Goal: Task Accomplishment & Management: Manage account settings

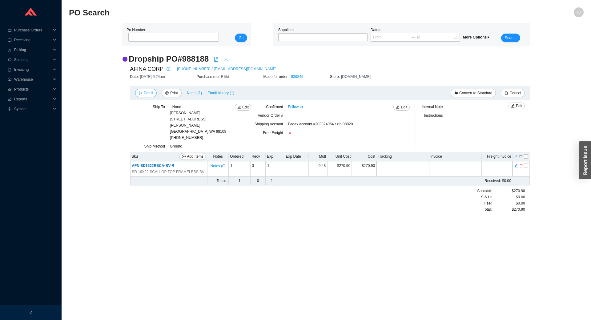
click at [144, 94] on span "Email" at bounding box center [148, 93] width 9 height 6
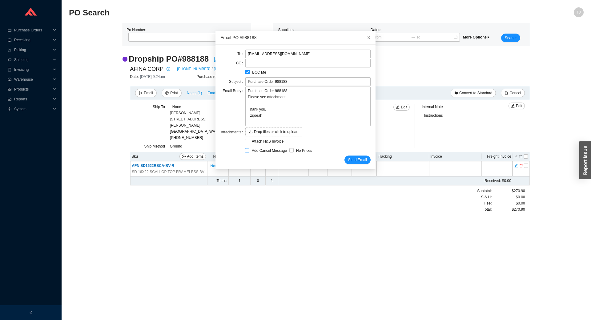
click at [256, 151] on span "Add Cancel Message" at bounding box center [269, 150] width 40 height 6
click at [249, 151] on input "Add Cancel Message" at bounding box center [247, 150] width 4 height 4
checkbox input "true"
type input "Purchase Order 988188 - PLEASE CANCEL"
type textarea "Please cancel and confirm via email. Thank you, Tziporah"
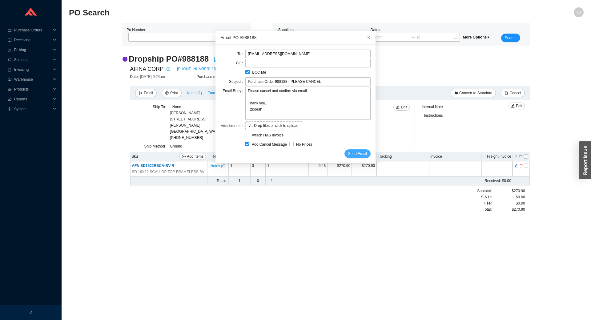
click at [359, 154] on span "Send Email" at bounding box center [357, 153] width 19 height 6
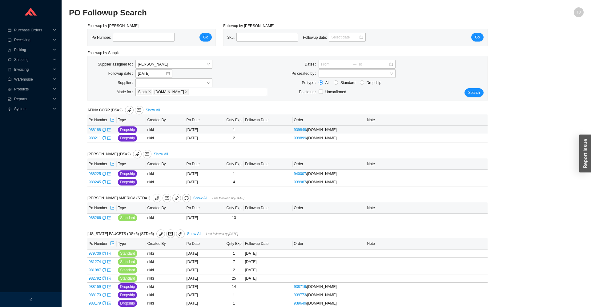
click at [112, 130] on td "988188" at bounding box center [101, 130] width 29 height 8
click at [109, 130] on icon "export" at bounding box center [108, 129] width 3 height 3
click at [474, 91] on span "Search" at bounding box center [474, 93] width 12 height 6
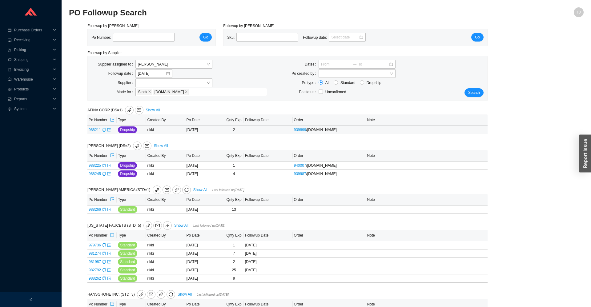
click at [105, 129] on icon "copy" at bounding box center [103, 130] width 3 height 4
click at [476, 92] on span "Search" at bounding box center [474, 93] width 12 height 6
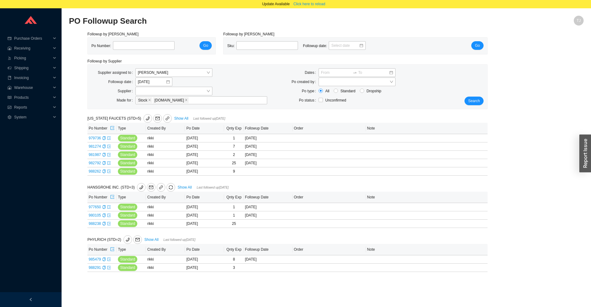
scroll to position [9, 0]
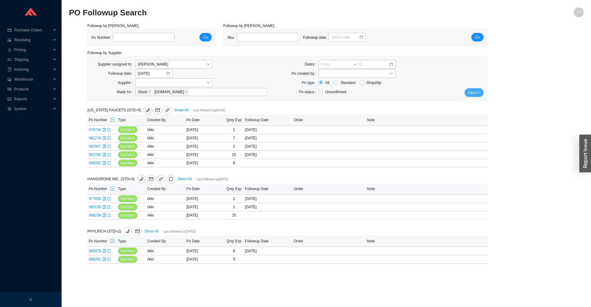
click at [478, 92] on span "Search" at bounding box center [474, 93] width 12 height 6
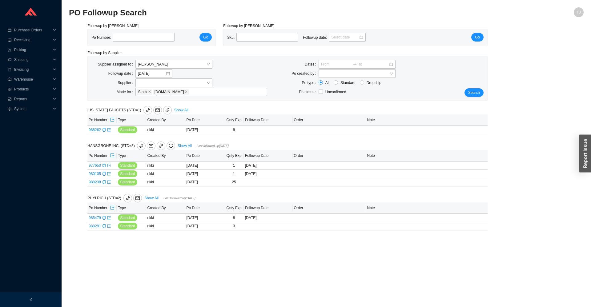
click at [169, 60] on div "Supplier assigned to Tziporah Jakobovits Followup date 9/16/2025 Supplier Made …" at bounding box center [287, 78] width 399 height 44
click at [168, 65] on span "[PERSON_NAME]" at bounding box center [174, 64] width 72 height 8
click at [161, 75] on div "Unassigned" at bounding box center [174, 76] width 72 height 6
click at [472, 92] on span "Search" at bounding box center [474, 93] width 12 height 6
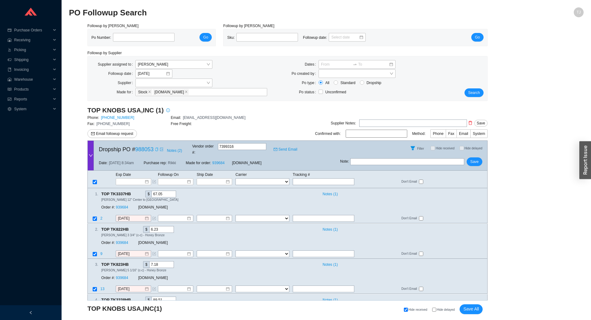
click at [156, 149] on icon "copy" at bounding box center [157, 149] width 4 height 4
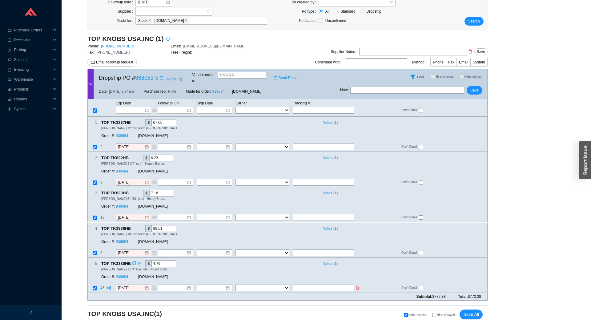
click at [94, 286] on input "checkbox" at bounding box center [95, 288] width 4 height 4
checkbox input "false"
click at [306, 107] on input "text" at bounding box center [324, 110] width 62 height 7
paste input "478423115955"
type input "478423115955"
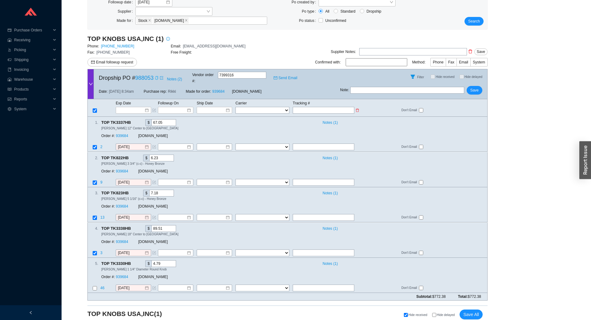
type input "478423115955"
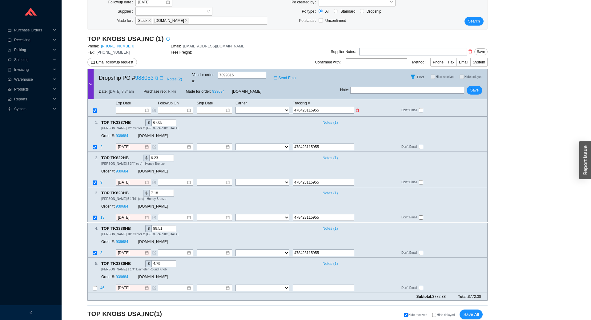
click at [235, 107] on select "FedEx UPS ---------------- 2 Day Transportation INC A&B Freight A. Duie Pyle AA…" at bounding box center [262, 110] width 54 height 7
select select "1"
click option "FedEx" at bounding box center [0, 0] width 0 height 0
select select "1"
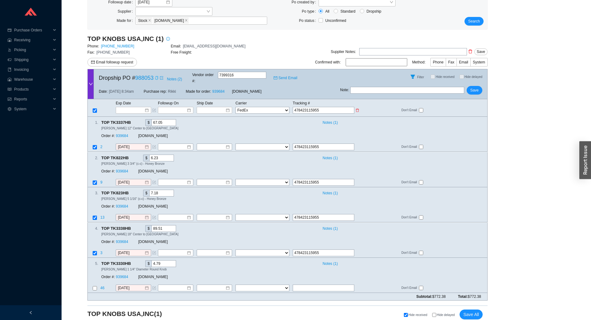
select select "1"
click at [220, 107] on input at bounding box center [212, 110] width 26 height 6
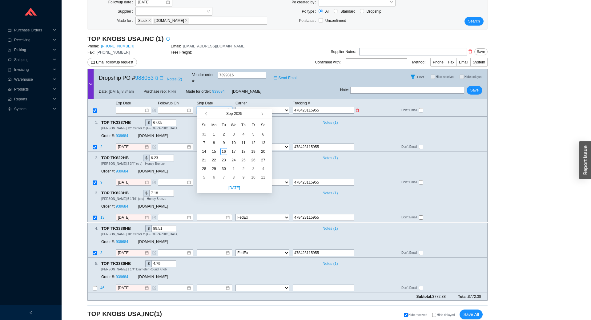
click at [219, 107] on input at bounding box center [212, 110] width 26 height 6
type input "9/13/2025"
click at [310, 293] on div "Subtotal: $772.38 Total: $772.38" at bounding box center [287, 297] width 400 height 8
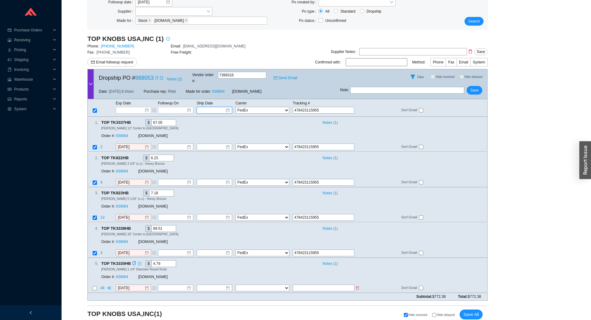
click at [308, 284] on input "text" at bounding box center [324, 287] width 62 height 7
paste input "477289757879"
type input "477289757879"
click at [235, 284] on select "FedEx UPS ---------------- 2 Day Transportation INC A&B Freight A. Duie Pyle AA…" at bounding box center [262, 287] width 54 height 7
select select "1"
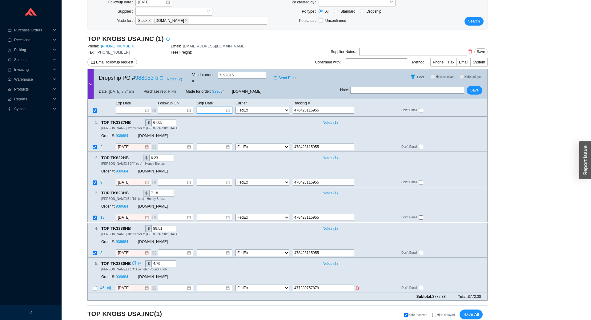
click option "FedEx" at bounding box center [0, 0] width 0 height 0
click at [206, 285] on input at bounding box center [212, 288] width 26 height 6
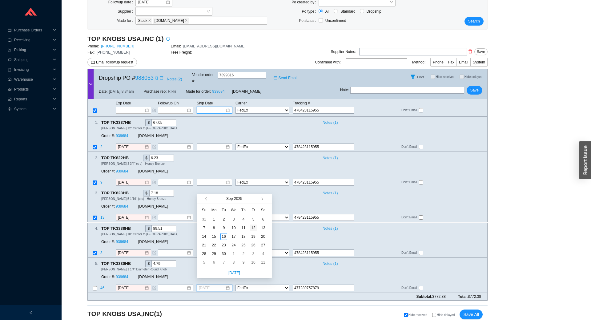
type input "[DATE]"
click at [251, 228] on div "12" at bounding box center [253, 227] width 7 height 7
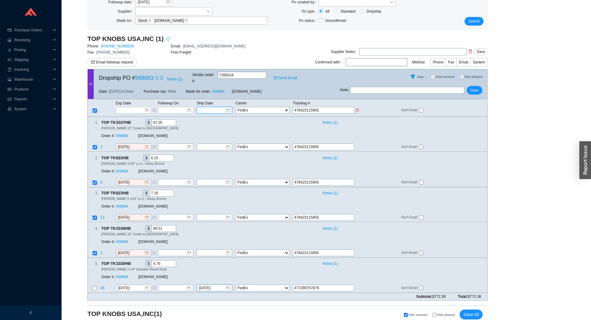
click at [201, 107] on input at bounding box center [212, 110] width 26 height 6
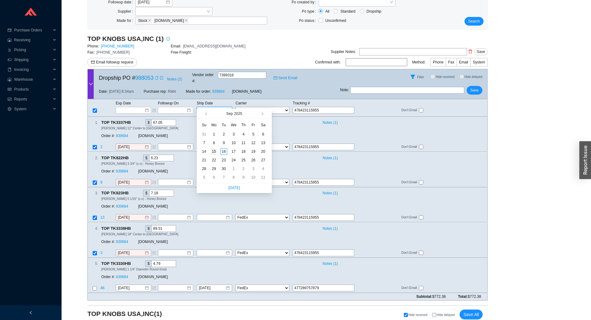
type input "[DATE]"
click at [214, 152] on div "15" at bounding box center [213, 151] width 7 height 7
type input "[DATE]"
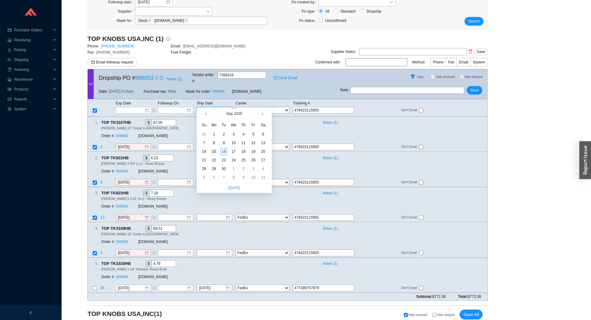
type input "[DATE]"
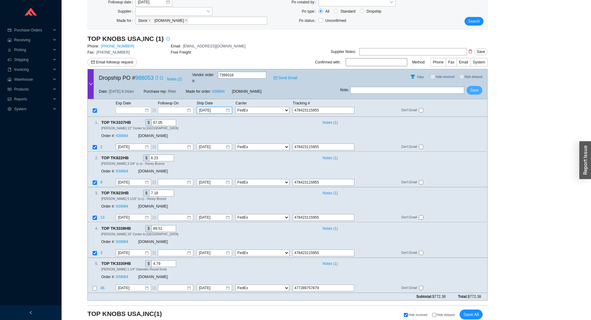
click at [473, 89] on span "Save" at bounding box center [474, 90] width 8 height 6
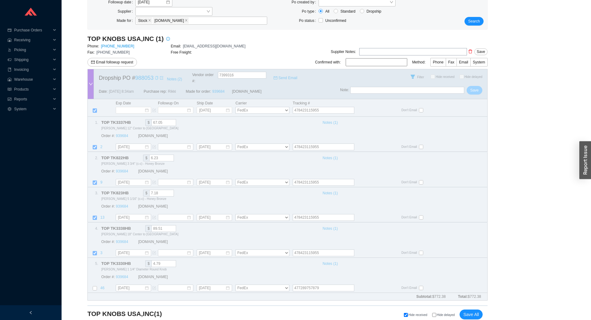
scroll to position [0, 0]
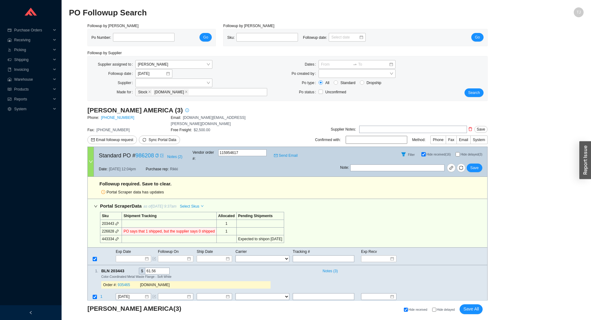
select select "94"
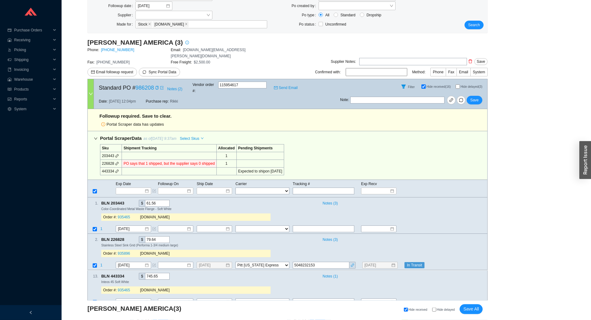
scroll to position [136, 0]
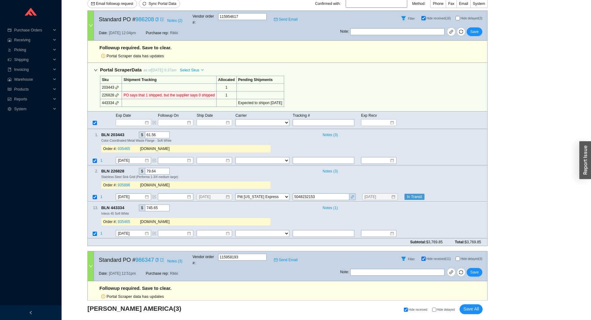
click at [441, 310] on span "Hide delayed" at bounding box center [446, 309] width 18 height 3
click at [436, 310] on input "Hide delayed" at bounding box center [434, 309] width 4 height 4
checkbox input "true"
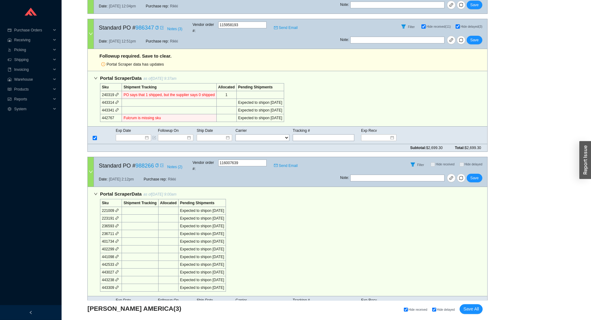
scroll to position [255, 0]
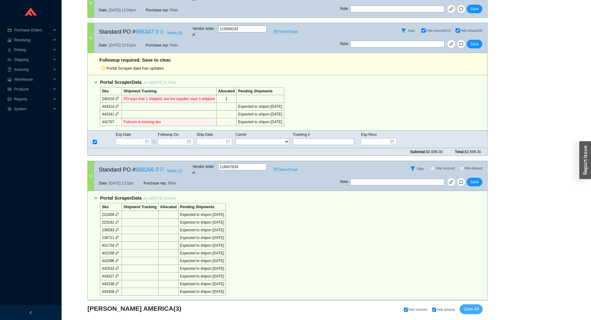
click at [476, 308] on span "Save All" at bounding box center [471, 308] width 16 height 7
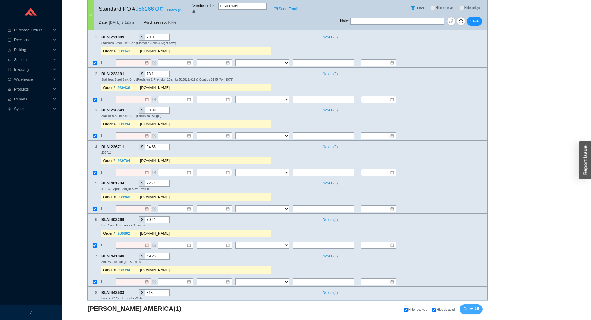
scroll to position [0, 0]
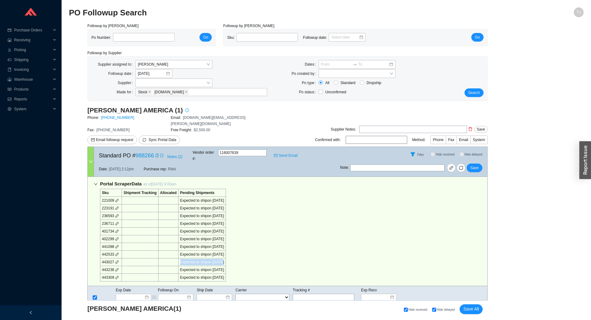
drag, startPoint x: 219, startPoint y: 185, endPoint x: 217, endPoint y: 253, distance: 67.4
click at [217, 252] on tbody "Sku Shipment Tracking Allocated Pending Shipments 221009 Expected to ship on 9/…" at bounding box center [163, 235] width 126 height 92
click at [239, 257] on div "Portal Scraper Data as of 9/16/25 9:00am Sku Shipment Tracking Allocated Pendin…" at bounding box center [287, 231] width 400 height 109
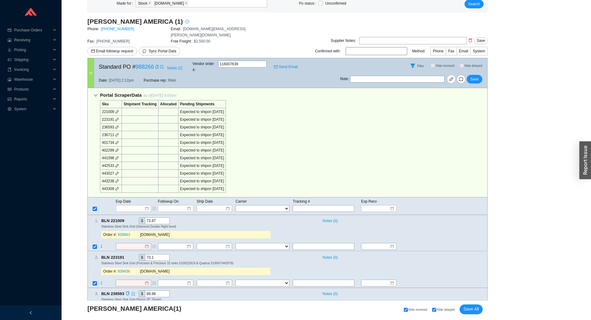
scroll to position [136, 0]
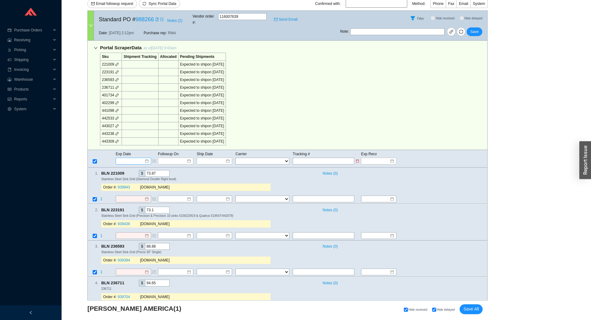
click at [131, 158] on input at bounding box center [131, 161] width 26 height 6
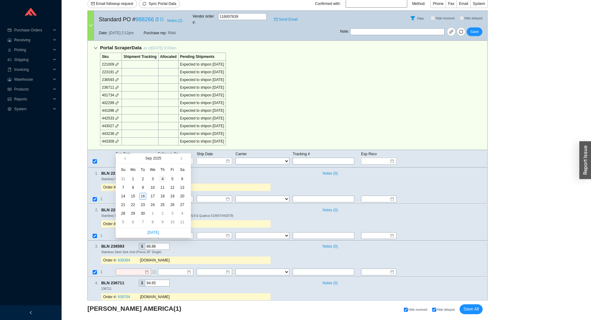
type input "9/4/2025"
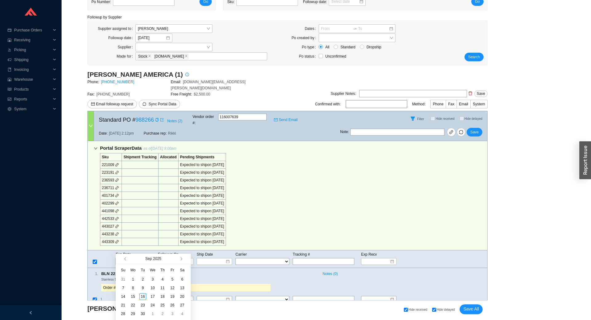
scroll to position [0, 0]
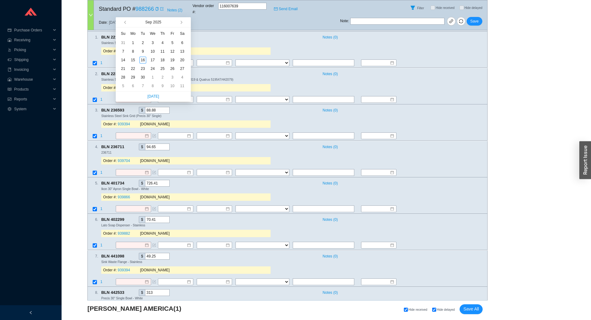
type input "9/25/2025"
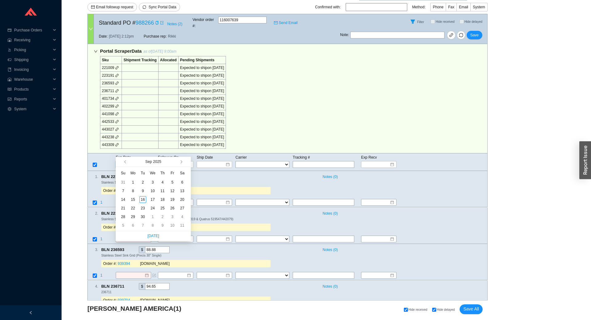
scroll to position [136, 0]
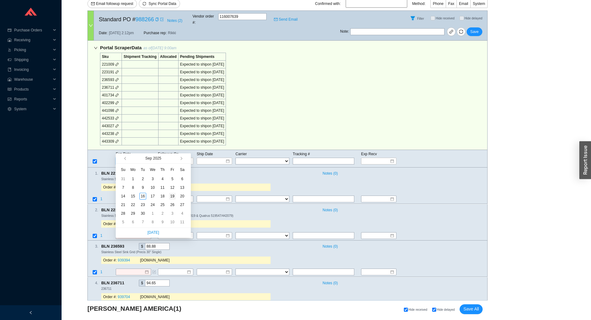
type input "[DATE]"
click at [171, 196] on div "19" at bounding box center [172, 196] width 7 height 7
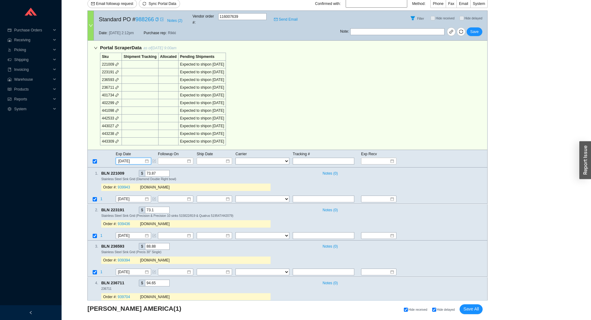
type input "[DATE]"
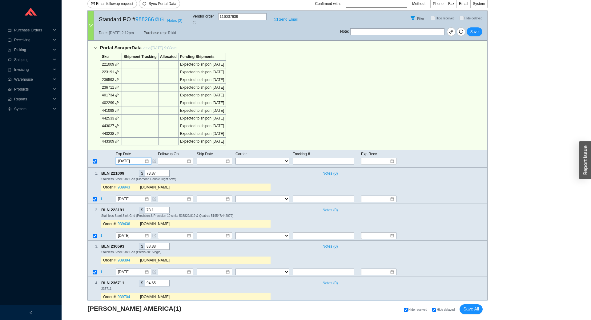
type input "[DATE]"
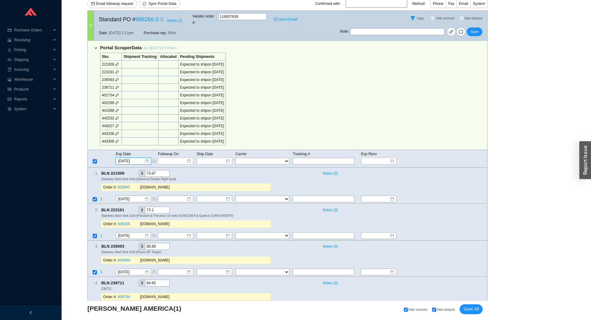
type input "[DATE]"
drag, startPoint x: 204, startPoint y: 56, endPoint x: 208, endPoint y: 78, distance: 22.3
click at [208, 77] on tbody "Sku Shipment Tracking Allocated Pending Shipments 221009 Expected to ship on 9/…" at bounding box center [163, 99] width 126 height 92
click at [112, 91] on td "401734" at bounding box center [111, 95] width 22 height 8
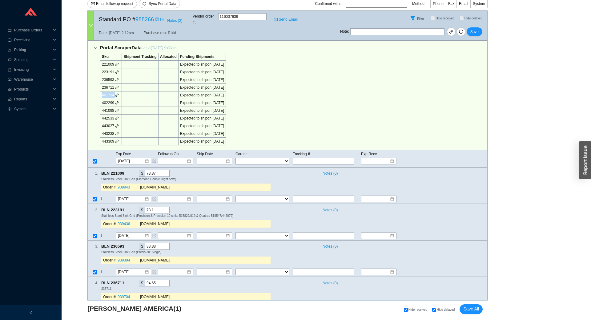
copy td "401734"
click at [115, 91] on td "401734" at bounding box center [111, 95] width 22 height 8
click at [116, 94] on icon "link" at bounding box center [116, 95] width 3 height 3
click at [117, 93] on icon "link" at bounding box center [117, 95] width 4 height 4
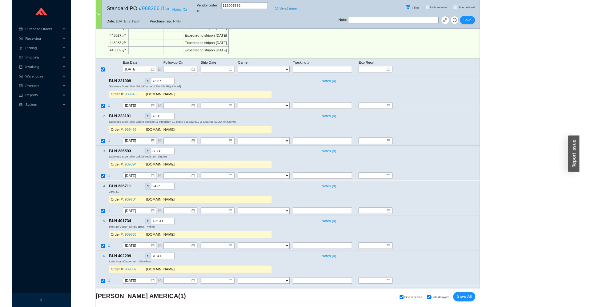
scroll to position [272, 0]
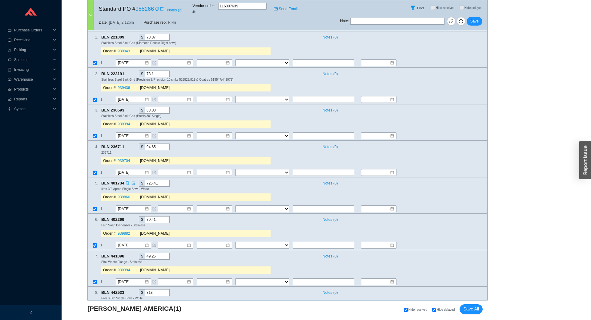
click at [128, 181] on icon "copy" at bounding box center [127, 183] width 3 height 4
click at [102, 205] on td "1" at bounding box center [107, 209] width 15 height 8
click at [100, 206] on span "1" at bounding box center [101, 208] width 2 height 4
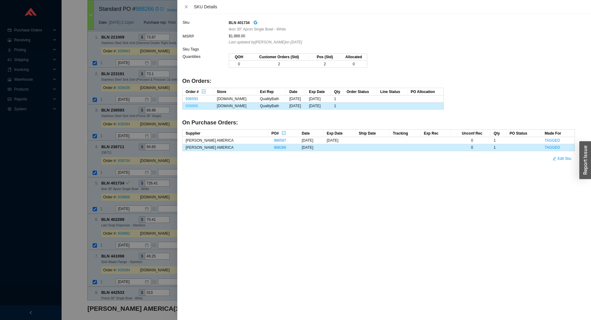
click at [187, 106] on link "939866" at bounding box center [191, 106] width 12 height 4
click at [106, 177] on div at bounding box center [295, 160] width 591 height 320
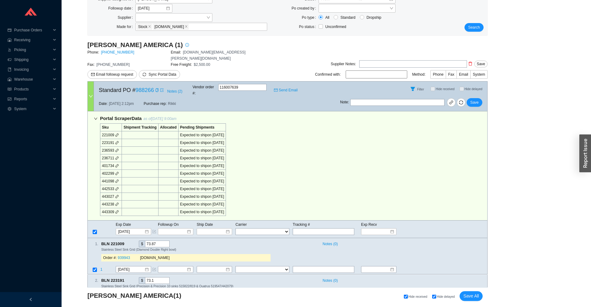
scroll to position [290, 0]
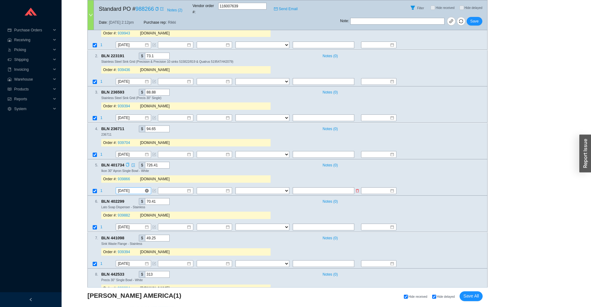
click at [131, 188] on input "9/19/2025" at bounding box center [131, 191] width 26 height 6
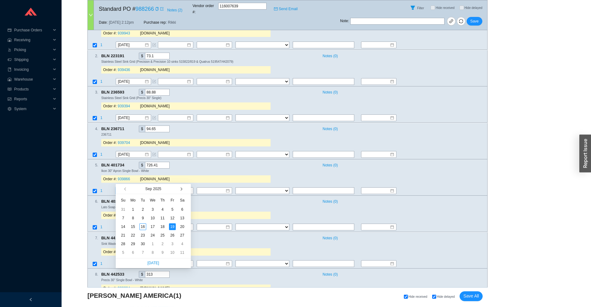
click at [180, 191] on button "button" at bounding box center [181, 189] width 6 height 10
type input "10/7/2025"
click at [146, 220] on div "7" at bounding box center [142, 218] width 7 height 7
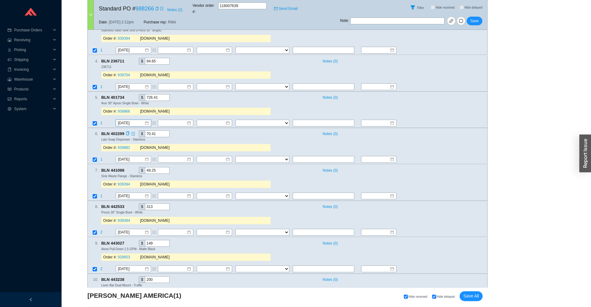
scroll to position [419, 0]
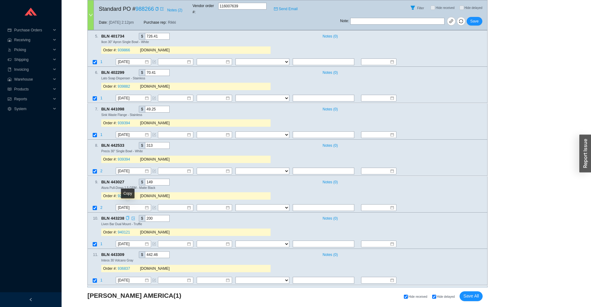
click at [128, 216] on icon "copy" at bounding box center [128, 218] width 4 height 4
click at [102, 242] on span "1" at bounding box center [101, 244] width 2 height 4
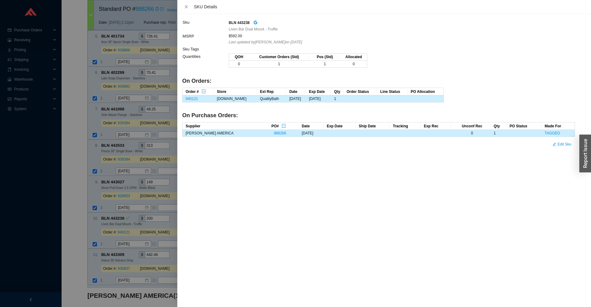
drag, startPoint x: 109, startPoint y: 230, endPoint x: 105, endPoint y: 261, distance: 30.4
click at [110, 230] on div at bounding box center [295, 153] width 591 height 307
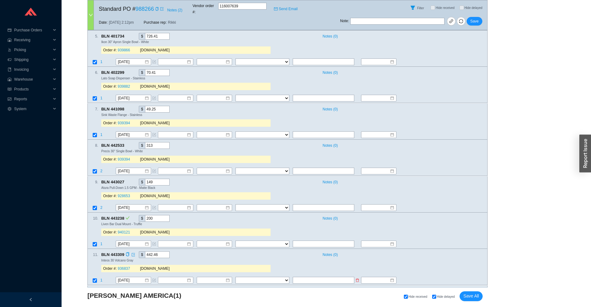
click at [103, 277] on td "1" at bounding box center [107, 281] width 15 height 8
click at [102, 278] on span "1" at bounding box center [101, 280] width 2 height 4
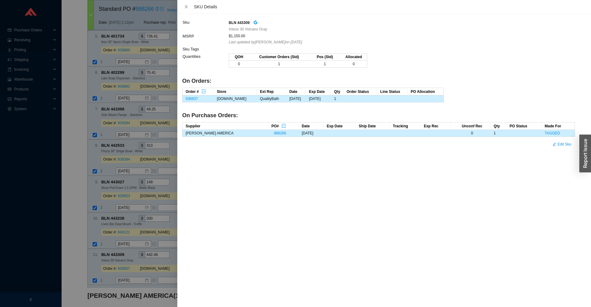
click at [105, 267] on div at bounding box center [295, 153] width 591 height 307
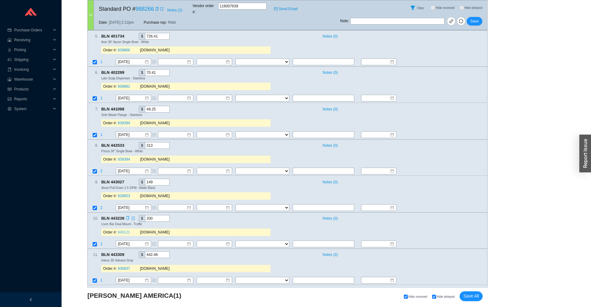
click at [122, 230] on link "940121" at bounding box center [124, 232] width 12 height 4
click at [121, 241] on input "9/19/2025" at bounding box center [131, 244] width 26 height 6
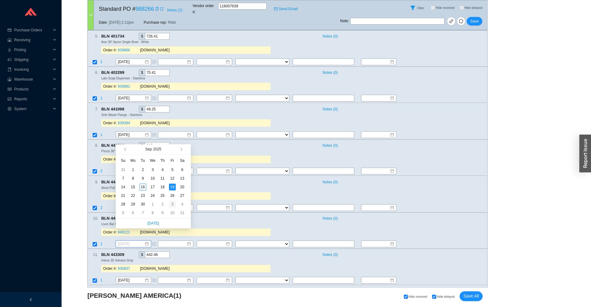
type input "10/3/2025"
click at [173, 205] on div "3" at bounding box center [172, 204] width 7 height 7
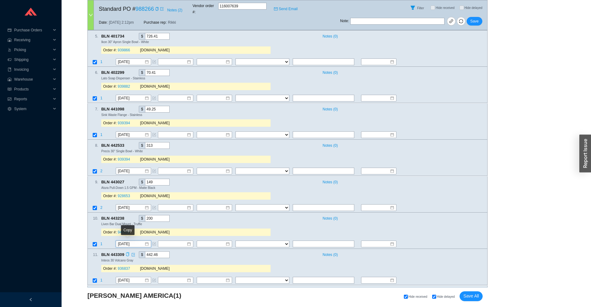
click at [128, 253] on icon "copy" at bounding box center [128, 255] width 4 height 4
click at [122, 267] on link "936837" at bounding box center [124, 269] width 12 height 4
click at [126, 277] on td "9/19/2025" at bounding box center [136, 281] width 42 height 8
click at [126, 277] on input "9/19/2025" at bounding box center [131, 280] width 26 height 6
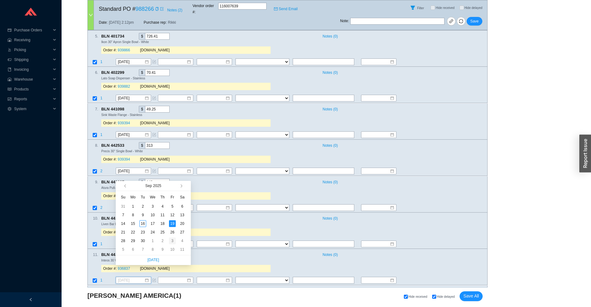
type input "10/3/2025"
click at [172, 241] on div "3" at bounding box center [172, 240] width 7 height 7
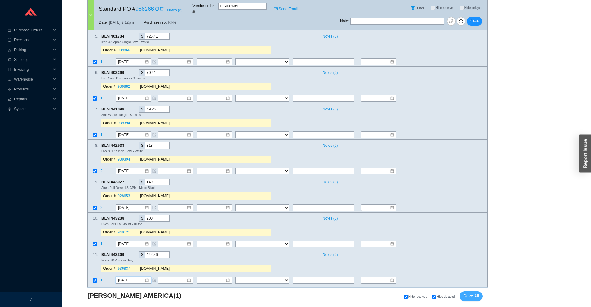
click at [469, 296] on span "Save All" at bounding box center [471, 296] width 16 height 7
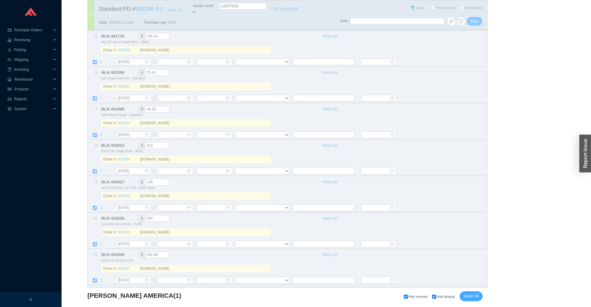
scroll to position [0, 0]
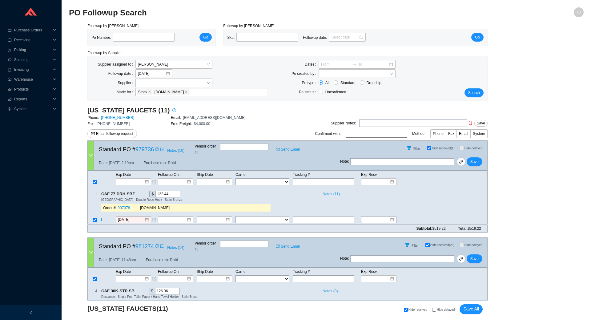
select select "2"
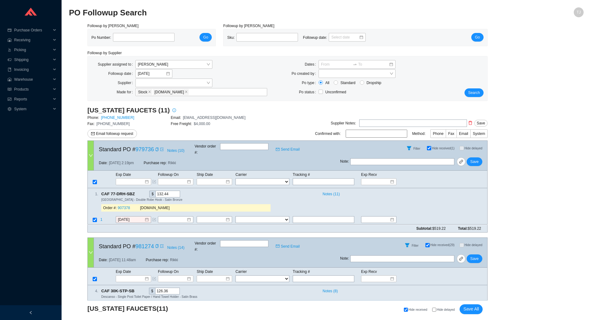
select select "2"
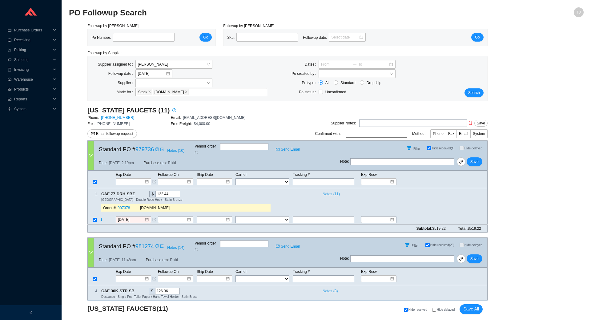
select select "2"
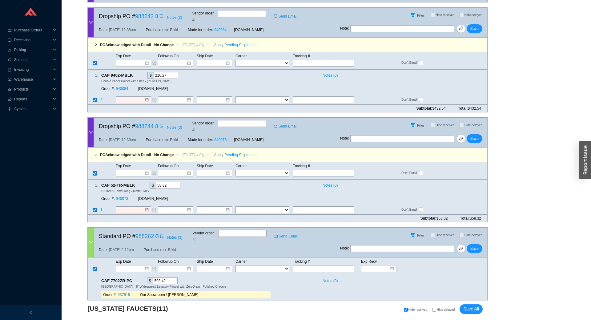
scroll to position [2243, 0]
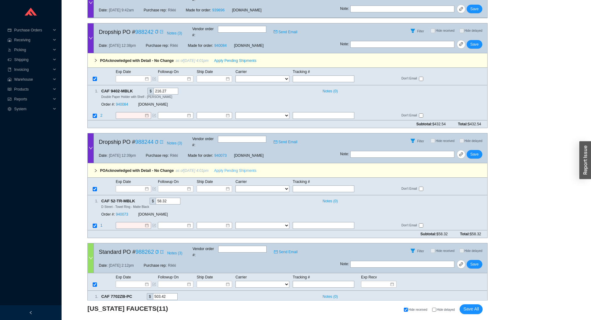
click at [225, 167] on span "Apply Pending Shipments" at bounding box center [235, 170] width 42 height 6
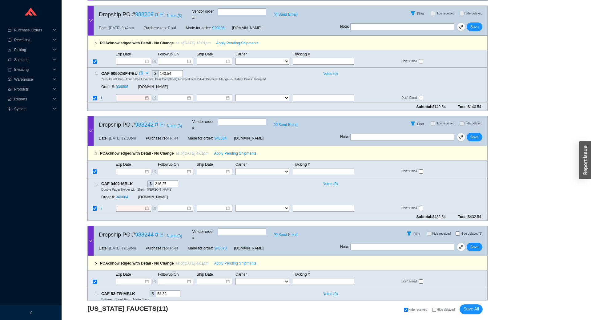
scroll to position [2107, 0]
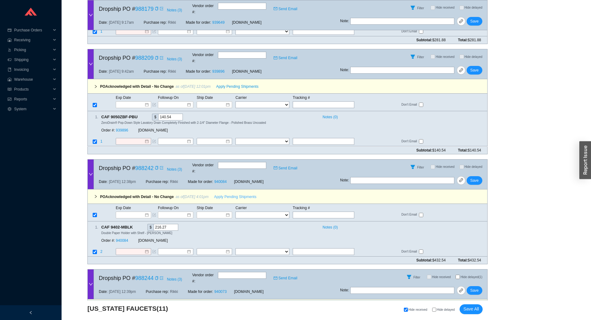
click at [221, 193] on span "Apply Pending Shipments" at bounding box center [235, 196] width 42 height 6
click at [220, 83] on span "Apply Pending Shipments" at bounding box center [237, 86] width 42 height 6
click at [124, 128] on link "939896" at bounding box center [122, 130] width 12 height 4
click at [121, 235] on div "Order #: 940084 QualityBath.com" at bounding box center [185, 240] width 169 height 11
click at [121, 237] on div "Order #: 940084" at bounding box center [119, 240] width 37 height 6
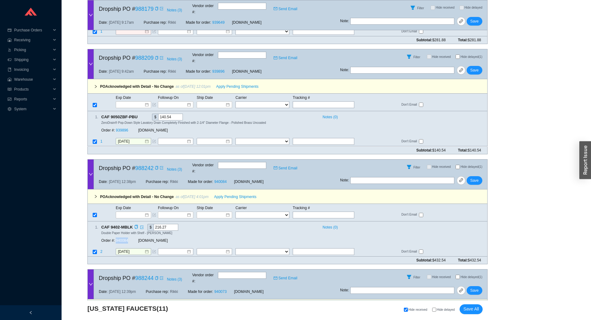
click at [122, 238] on link "940084" at bounding box center [122, 240] width 12 height 4
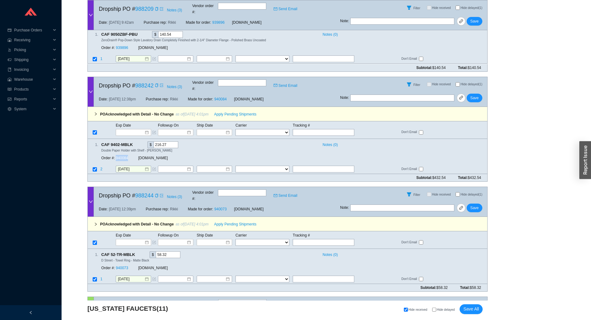
scroll to position [2243, 0]
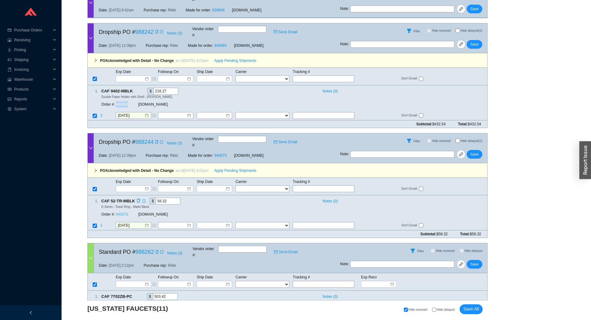
click at [120, 212] on link "940073" at bounding box center [122, 214] width 12 height 4
click at [472, 151] on span "Save" at bounding box center [474, 154] width 8 height 6
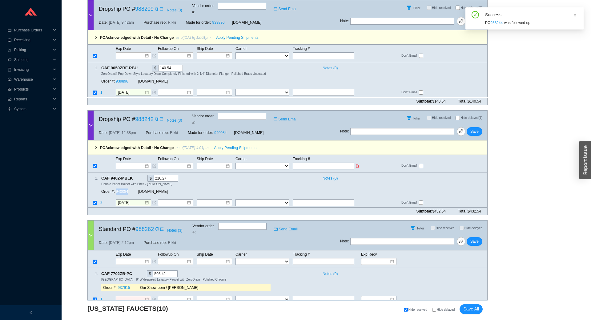
scroll to position [2107, 0]
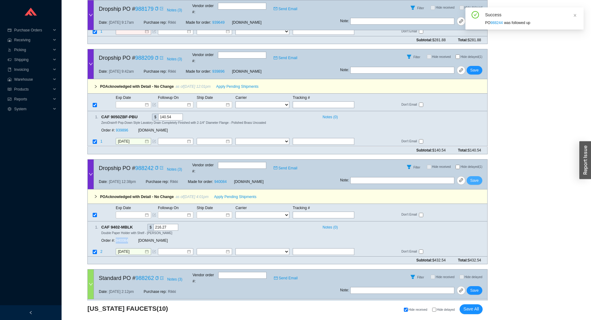
click at [472, 177] on span "Save" at bounding box center [474, 180] width 8 height 6
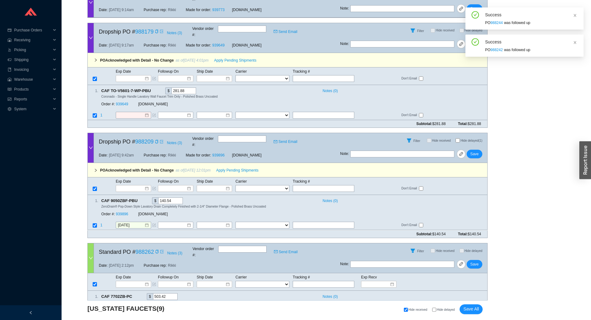
scroll to position [1971, 0]
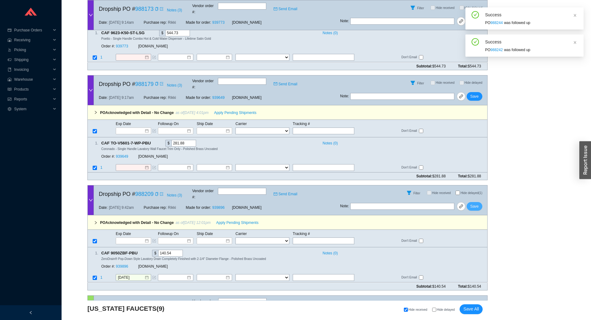
click at [475, 203] on span "Save" at bounding box center [474, 206] width 8 height 6
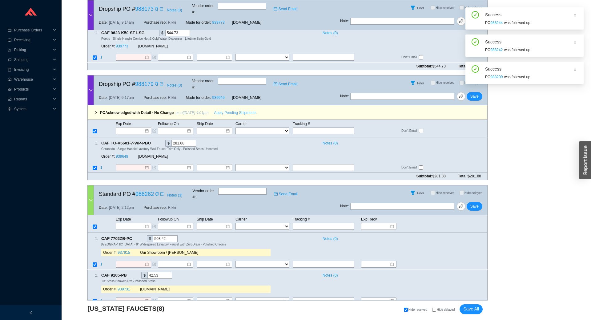
click at [225, 110] on span "Apply Pending Shipments" at bounding box center [235, 113] width 42 height 6
click at [126, 154] on link "939649" at bounding box center [122, 156] width 12 height 4
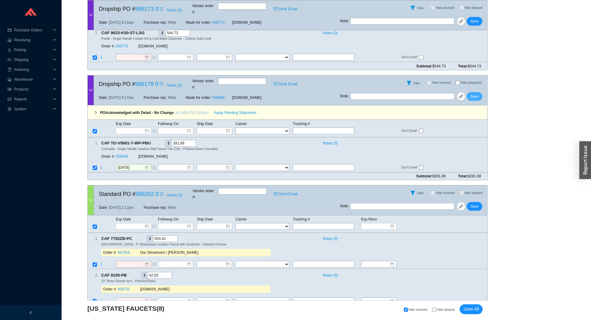
click at [476, 93] on span "Save" at bounding box center [474, 96] width 8 height 6
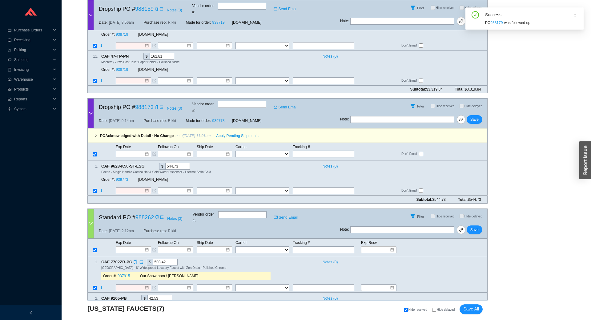
scroll to position [1835, 0]
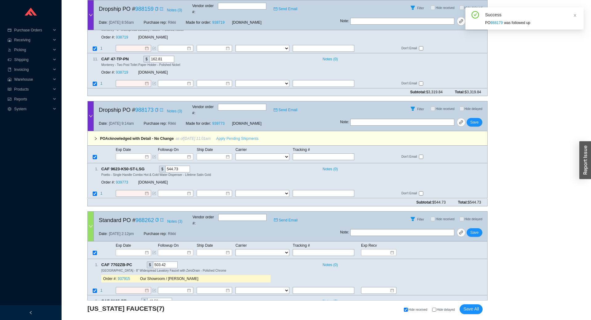
click at [229, 135] on span "Apply Pending Shipments" at bounding box center [237, 138] width 42 height 6
click at [120, 180] on link "939773" at bounding box center [122, 182] width 12 height 4
click at [474, 119] on span "Save" at bounding box center [474, 122] width 8 height 6
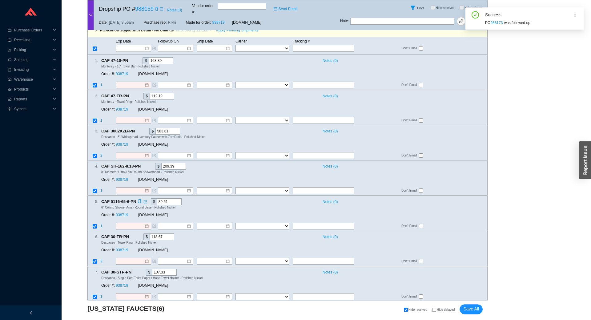
scroll to position [1427, 0]
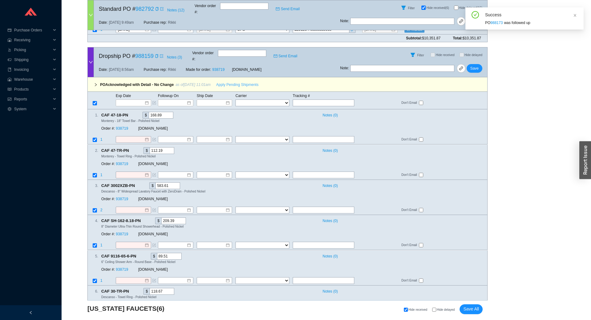
click at [225, 82] on span "Apply Pending Shipments" at bounding box center [237, 85] width 42 height 6
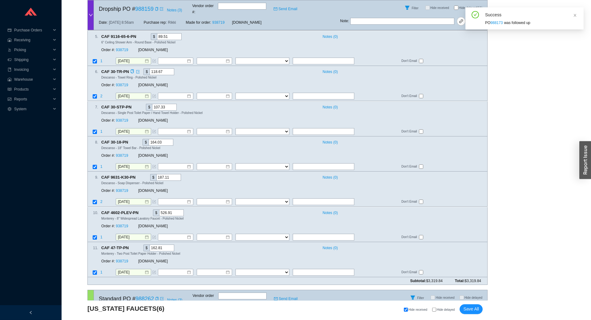
scroll to position [1699, 0]
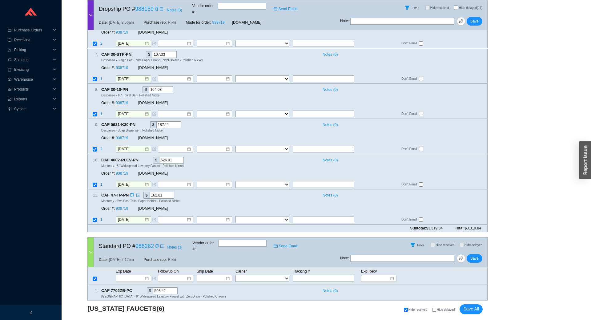
click at [119, 205] on div "Order #: 938719" at bounding box center [119, 208] width 37 height 6
click at [119, 206] on link "938719" at bounding box center [122, 208] width 12 height 4
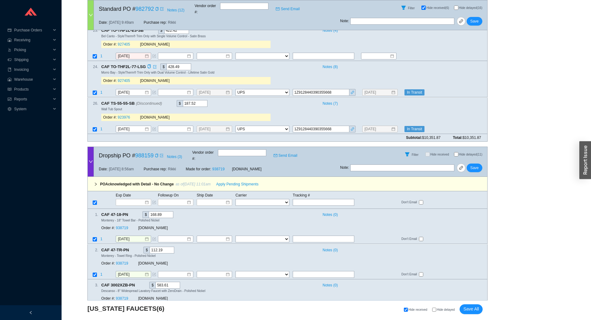
scroll to position [1291, 0]
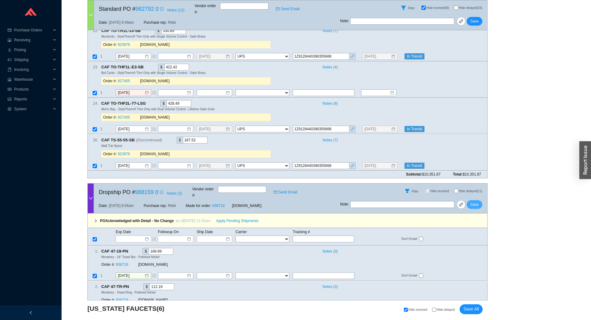
click at [475, 201] on span "Save" at bounding box center [474, 204] width 8 height 6
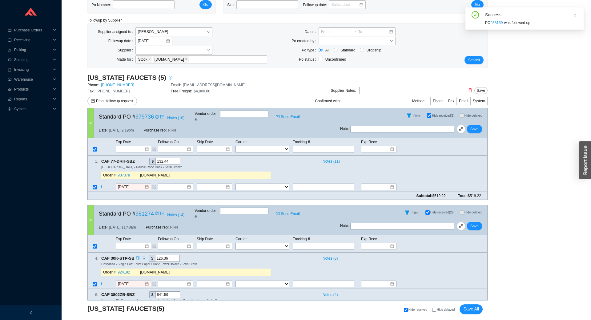
scroll to position [0, 0]
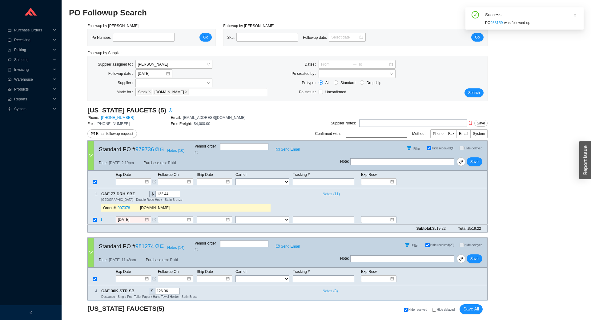
click at [438, 311] on span "Hide delayed" at bounding box center [446, 309] width 18 height 3
click at [436, 311] on input "Hide delayed" at bounding box center [434, 309] width 4 height 4
checkbox input "true"
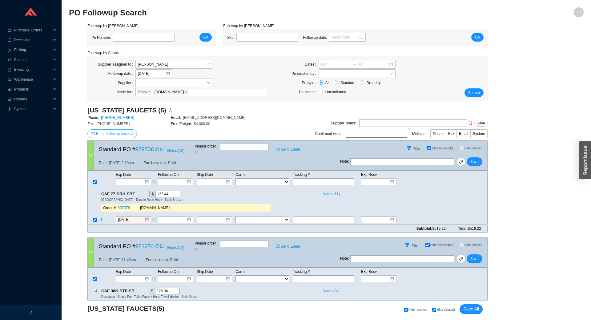
click at [124, 132] on span "Email followup request" at bounding box center [114, 133] width 37 height 6
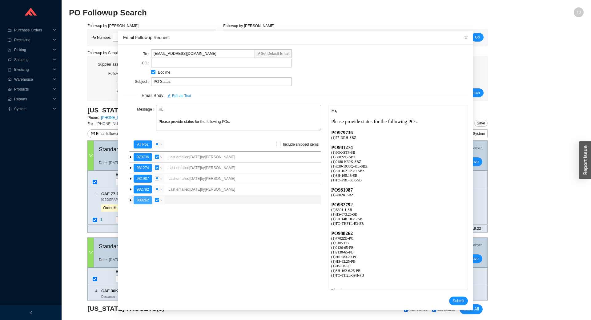
click at [144, 200] on button "988262" at bounding box center [143, 200] width 18 height 8
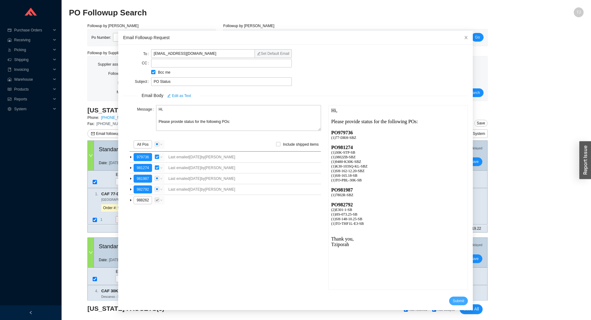
click at [458, 299] on span "Submit" at bounding box center [458, 300] width 11 height 6
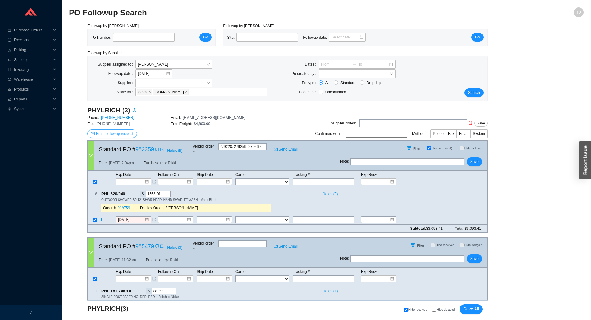
click at [123, 133] on span "Email followup request" at bounding box center [114, 133] width 37 height 6
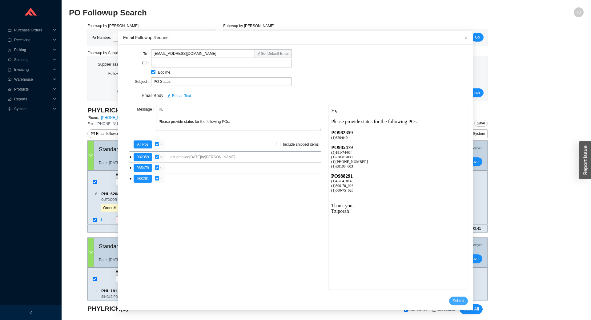
drag, startPoint x: 455, startPoint y: 299, endPoint x: 203, endPoint y: 197, distance: 272.1
click at [203, 197] on form "To [EMAIL_ADDRESS][DOMAIN_NAME] Set Default Email CC Bcc me Subject PO Status E…" at bounding box center [295, 177] width 345 height 255
click at [467, 38] on icon "close" at bounding box center [466, 37] width 4 height 4
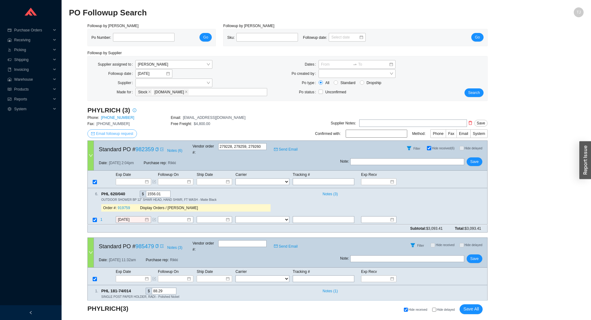
click at [120, 129] on div "PHYLRICH (3) Phone: [PHONE_NUMBER] Email: [EMAIL_ADDRESS][DOMAIN_NAME] Fax: [PH…" at bounding box center [170, 123] width 167 height 34
click at [120, 135] on span "Email followup request" at bounding box center [114, 133] width 37 height 6
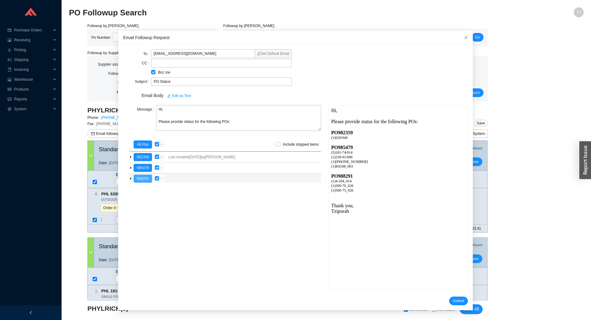
click at [141, 181] on button "988291" at bounding box center [143, 178] width 18 height 8
click at [459, 301] on span "Submit" at bounding box center [458, 300] width 11 height 6
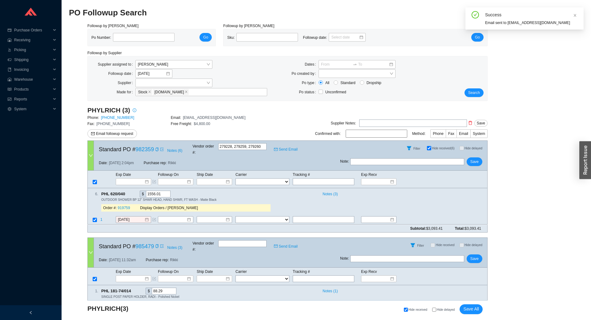
scroll to position [296, 0]
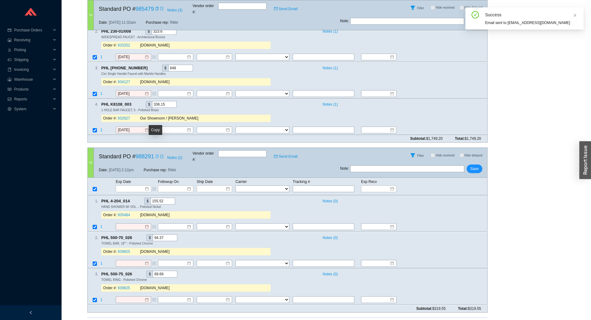
click at [155, 154] on icon "copy" at bounding box center [156, 156] width 3 height 4
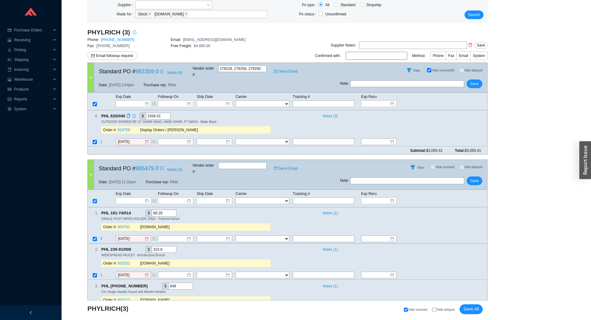
scroll to position [24, 0]
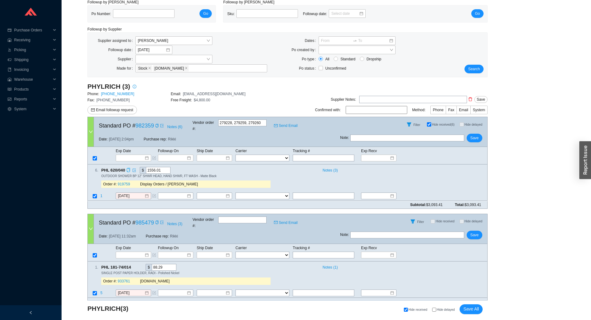
click at [130, 168] on icon "copy" at bounding box center [128, 170] width 3 height 4
click at [124, 182] on link "919759" at bounding box center [124, 184] width 12 height 4
click at [128, 193] on input "9/15/2025" at bounding box center [131, 196] width 26 height 6
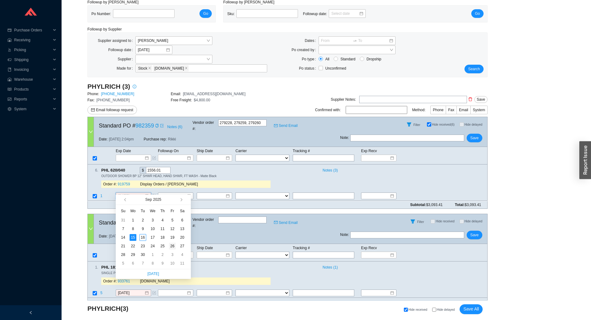
type input "9/26/2025"
click at [172, 245] on div "26" at bounding box center [172, 245] width 7 height 7
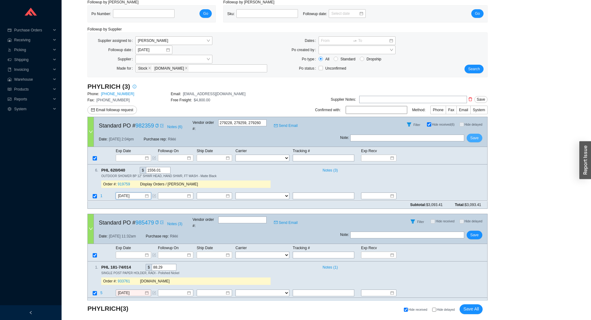
click at [476, 135] on span "Save" at bounding box center [474, 138] width 8 height 6
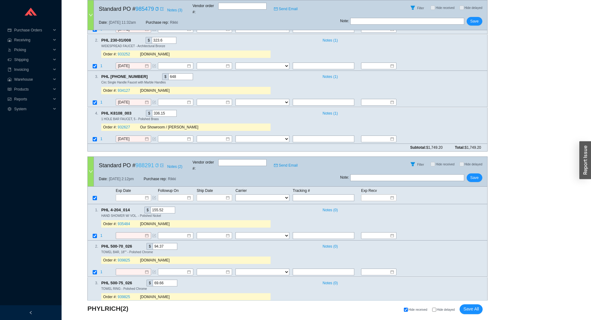
scroll to position [205, 0]
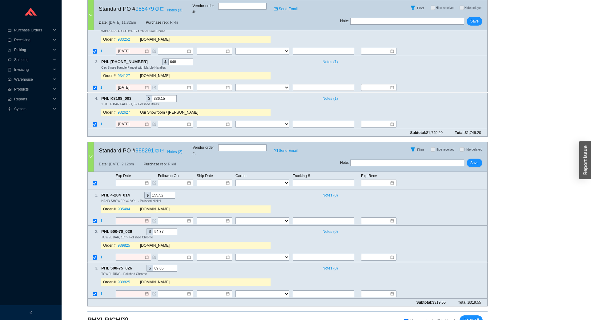
click at [89, 142] on div at bounding box center [91, 157] width 6 height 30
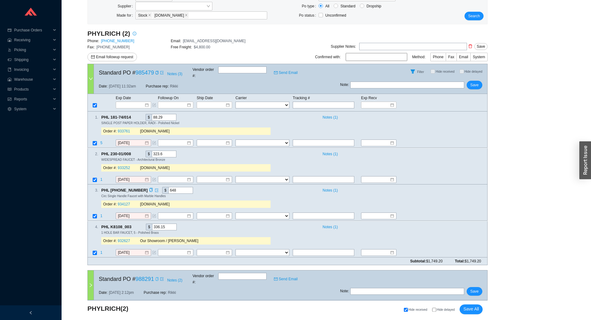
scroll to position [78, 0]
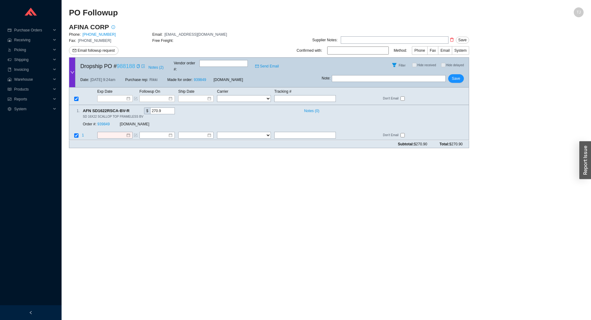
click at [130, 63] on link "988188" at bounding box center [126, 66] width 18 height 6
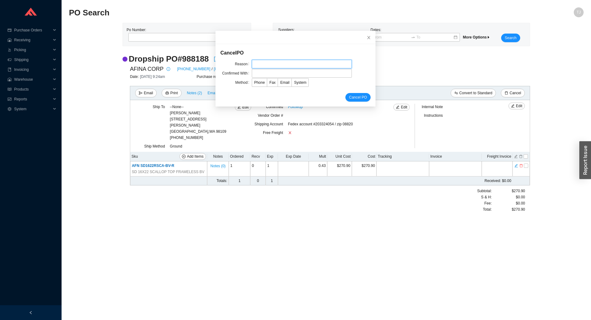
click at [296, 61] on input "text" at bounding box center [302, 64] width 100 height 9
type input "Lead time"
click at [287, 71] on input "text" at bounding box center [302, 73] width 100 height 9
drag, startPoint x: 253, startPoint y: 74, endPoint x: 220, endPoint y: 74, distance: 33.8
click at [252, 74] on input "ray" at bounding box center [302, 73] width 100 height 9
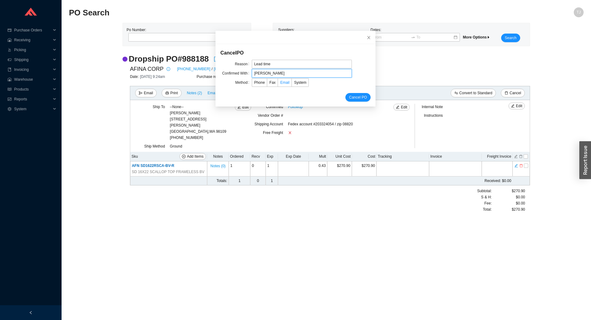
type input "[PERSON_NAME]"
click at [282, 80] on span "Email" at bounding box center [284, 82] width 9 height 4
click at [278, 84] on input "Email" at bounding box center [278, 84] width 0 height 0
click at [355, 96] on span "Cancel PO" at bounding box center [358, 97] width 18 height 6
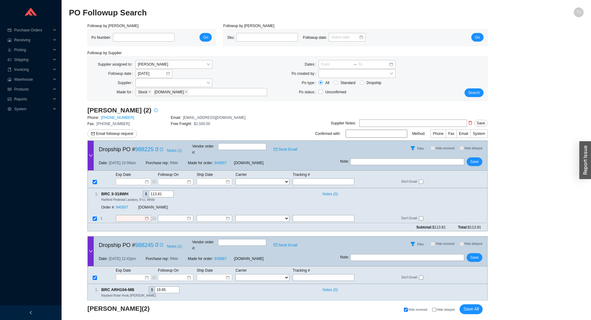
scroll to position [19, 0]
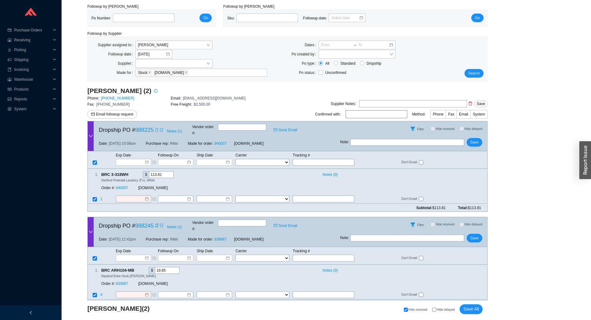
click at [156, 129] on icon "copy" at bounding box center [157, 130] width 4 height 4
click at [126, 186] on link "940007" at bounding box center [122, 188] width 12 height 4
click at [123, 281] on link "939987" at bounding box center [122, 283] width 12 height 4
click at [134, 196] on input at bounding box center [131, 199] width 26 height 6
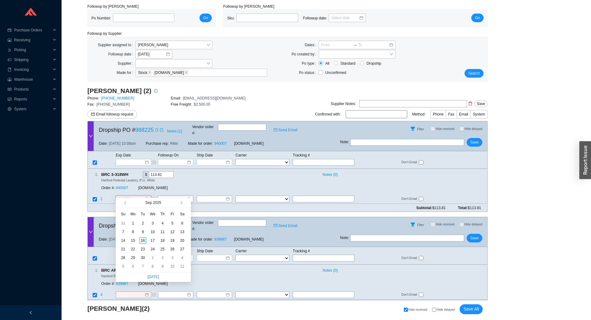
type input "[DATE]"
click at [144, 239] on div "16" at bounding box center [142, 240] width 7 height 7
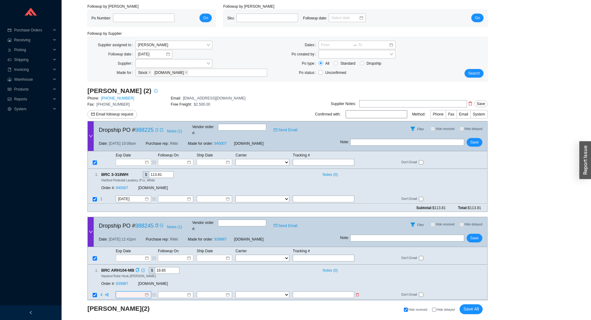
click at [133, 291] on input at bounding box center [131, 294] width 26 height 6
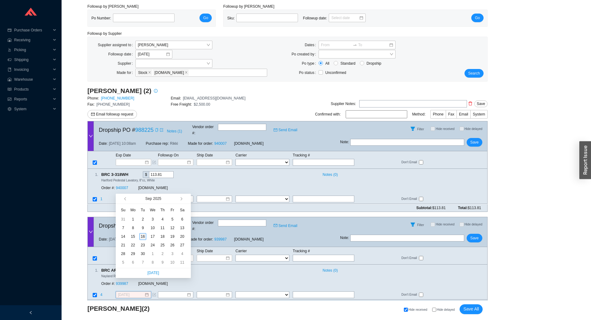
type input "[DATE]"
click at [141, 237] on div "16" at bounding box center [142, 236] width 7 height 7
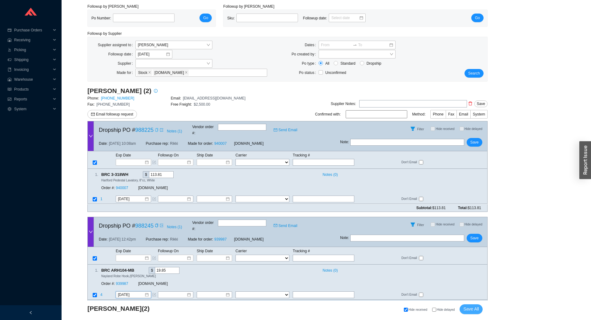
click at [468, 309] on span "Save All" at bounding box center [471, 308] width 16 height 7
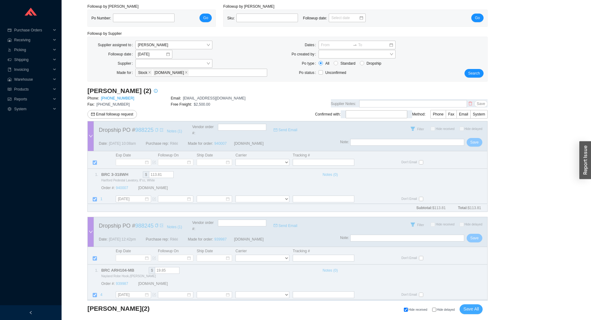
scroll to position [0, 0]
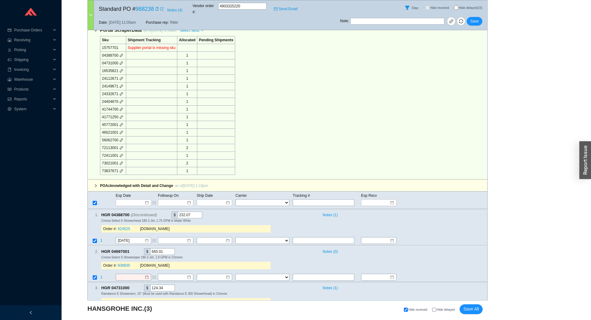
scroll to position [247, 0]
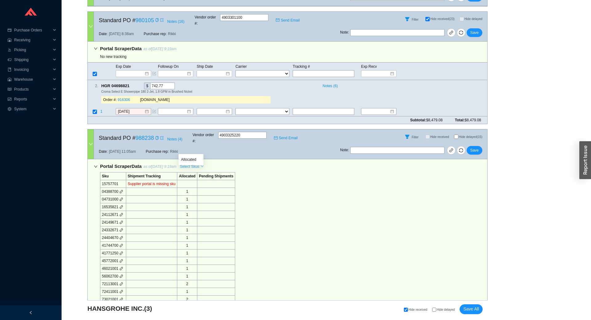
click at [194, 163] on span "Select Skus" at bounding box center [189, 166] width 19 height 6
click at [190, 159] on span "Allocated" at bounding box center [191, 160] width 20 height 6
checkbox input "false"
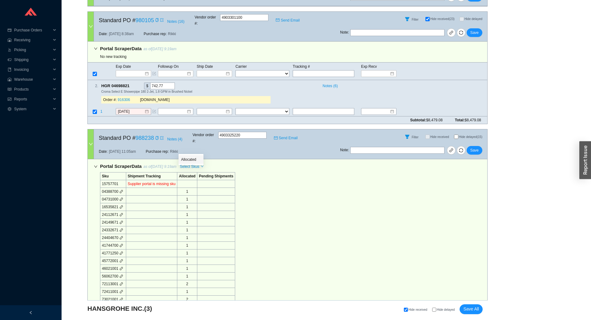
checkbox input "false"
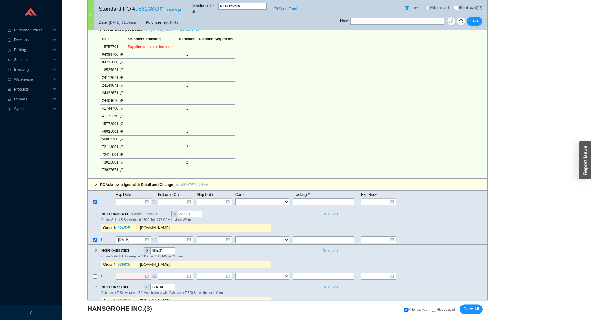
scroll to position [383, 0]
click at [469, 6] on span "Hide delayed (15)" at bounding box center [470, 7] width 23 height 3
click at [458, 6] on input "Hide delayed (15)" at bounding box center [456, 8] width 4 height 4
checkbox input "true"
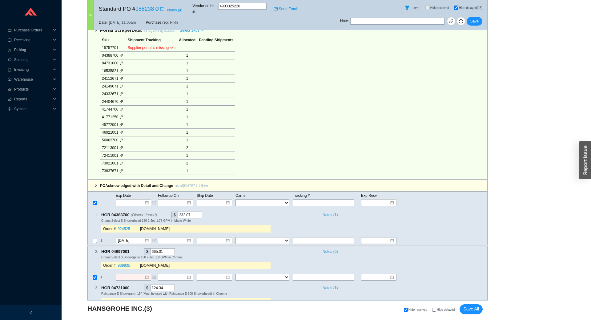
checkbox input "true"
checkbox input "false"
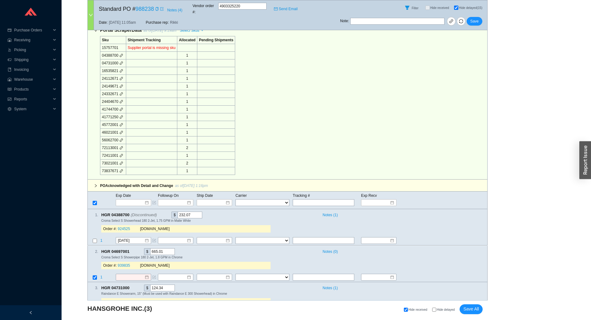
checkbox input "true"
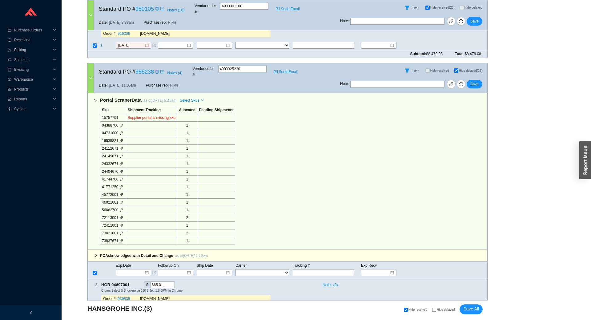
scroll to position [242, 0]
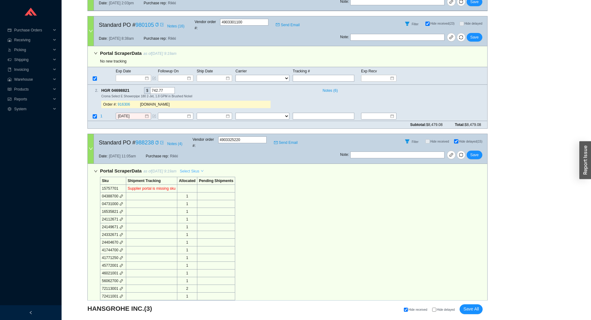
click at [189, 168] on span "Select Skus" at bounding box center [189, 171] width 19 height 6
click at [191, 162] on span "Allocated" at bounding box center [191, 164] width 20 height 6
checkbox input "false"
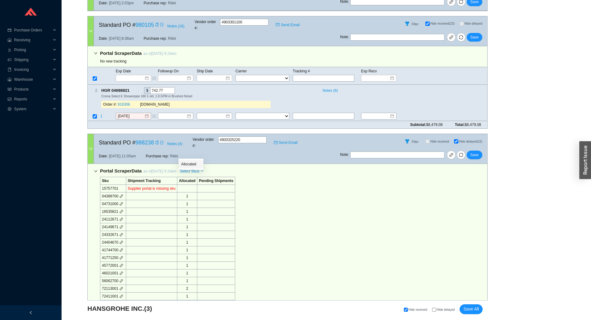
checkbox input "false"
checkbox input "true"
checkbox input "false"
click at [111, 185] on td "15757701" at bounding box center [113, 189] width 26 height 8
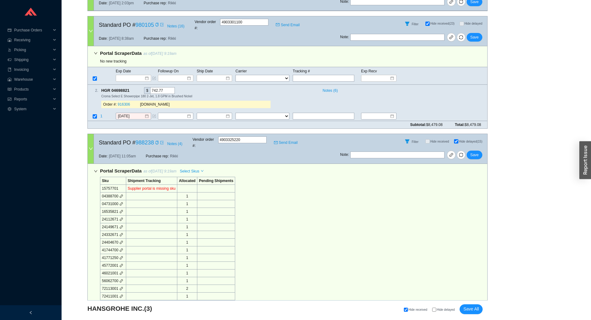
click at [111, 185] on td "15757701" at bounding box center [113, 189] width 26 height 8
copy td "15757701"
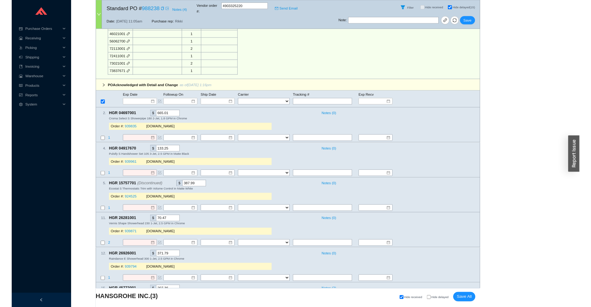
scroll to position [514, 0]
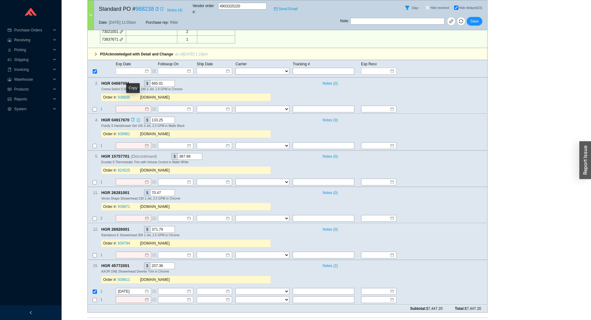
click at [134, 118] on icon "copy" at bounding box center [132, 120] width 3 height 4
click at [102, 142] on td "1" at bounding box center [107, 146] width 15 height 8
click at [101, 143] on span "1" at bounding box center [101, 145] width 2 height 4
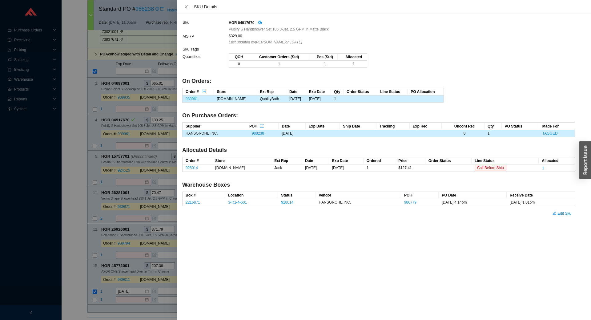
click at [190, 98] on link "939961" at bounding box center [191, 99] width 12 height 4
click at [88, 108] on div at bounding box center [295, 160] width 591 height 320
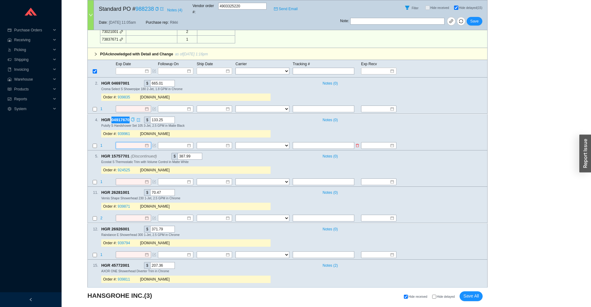
click at [128, 142] on input at bounding box center [131, 145] width 26 height 6
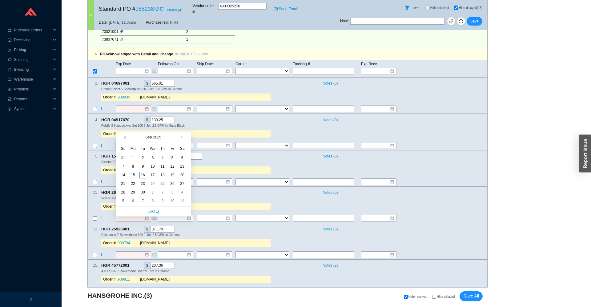
click at [173, 140] on div "Sep 2025" at bounding box center [153, 137] width 49 height 10
click at [180, 138] on span "button" at bounding box center [180, 137] width 3 height 3
type input "10/6/2025"
click at [132, 167] on div "6" at bounding box center [133, 166] width 7 height 7
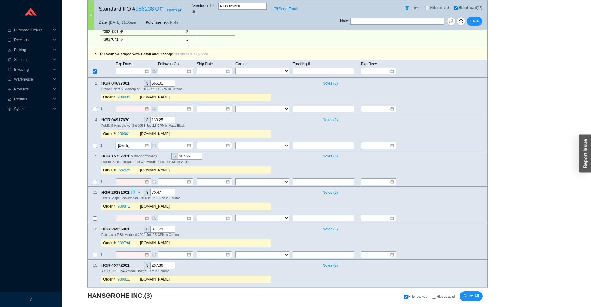
click at [132, 190] on icon "copy" at bounding box center [133, 192] width 4 height 4
click at [102, 216] on span "2" at bounding box center [101, 218] width 3 height 4
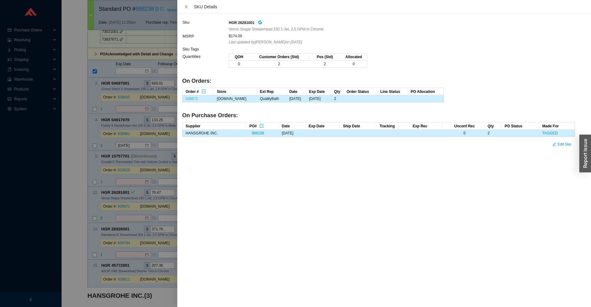
click at [195, 98] on link "939871" at bounding box center [191, 99] width 12 height 4
click at [70, 163] on div at bounding box center [295, 153] width 591 height 307
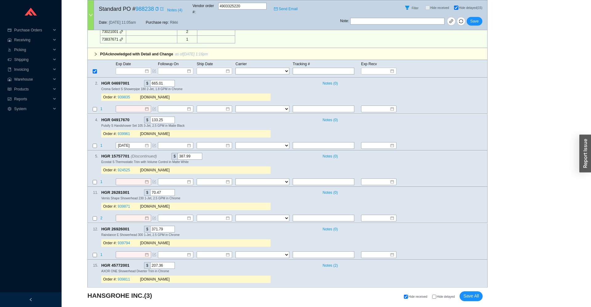
click at [127, 203] on div "Order #: 939871 QualityBath.com" at bounding box center [185, 206] width 169 height 7
click at [125, 205] on link "939871" at bounding box center [124, 207] width 12 height 4
click at [122, 205] on link "939871" at bounding box center [124, 207] width 12 height 4
click at [131, 215] on div at bounding box center [133, 218] width 35 height 7
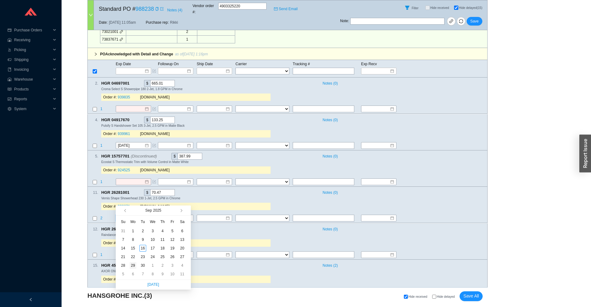
type input "9/29/2025"
click at [133, 265] on div "29" at bounding box center [133, 265] width 7 height 7
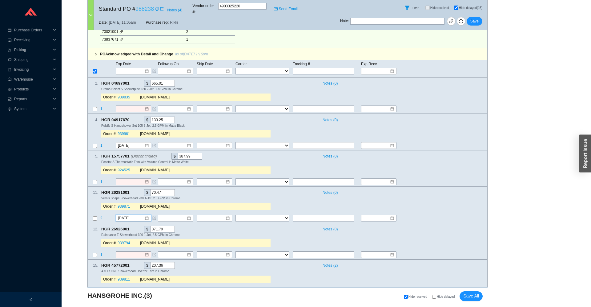
click at [145, 9] on link "988238" at bounding box center [144, 9] width 18 height 6
click at [133, 227] on icon "copy" at bounding box center [133, 229] width 4 height 4
click at [102, 251] on td "1" at bounding box center [107, 255] width 15 height 8
click at [101, 253] on span "1" at bounding box center [101, 255] width 2 height 4
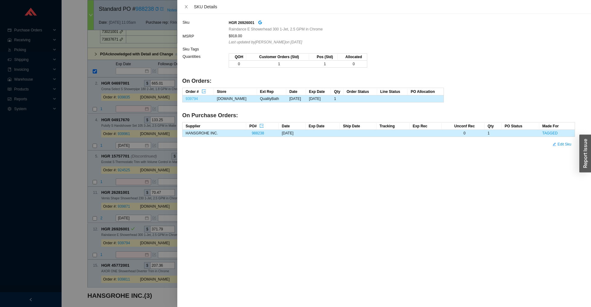
click at [193, 97] on link "939794" at bounding box center [191, 99] width 12 height 4
click at [82, 71] on div at bounding box center [295, 153] width 591 height 307
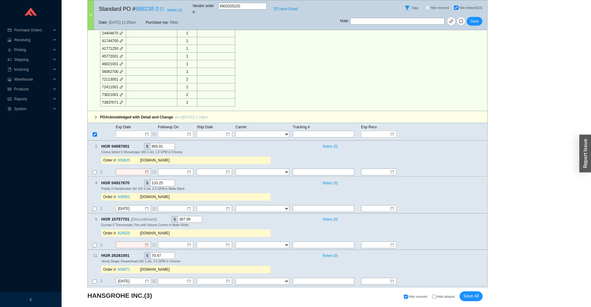
scroll to position [378, 0]
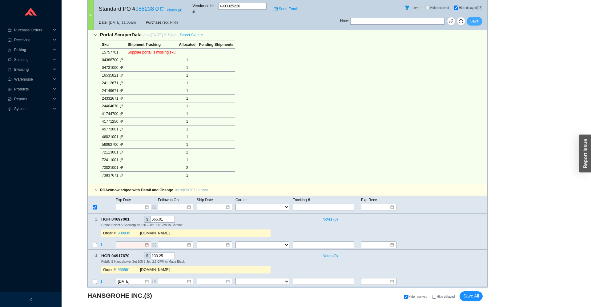
click at [470, 20] on button "Save" at bounding box center [474, 21] width 16 height 9
checkbox input "false"
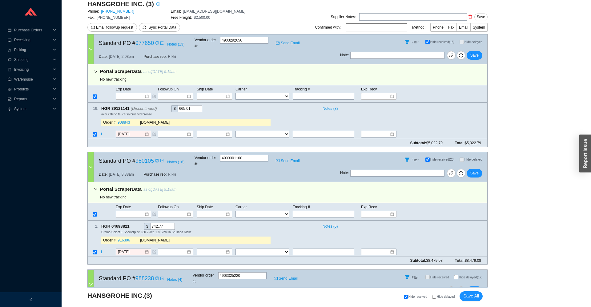
scroll to position [242, 0]
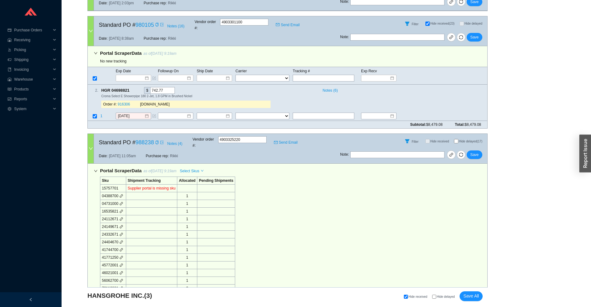
click at [96, 169] on icon "down" at bounding box center [96, 171] width 4 height 4
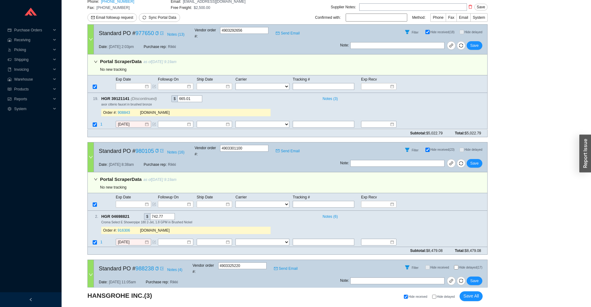
scroll to position [0, 0]
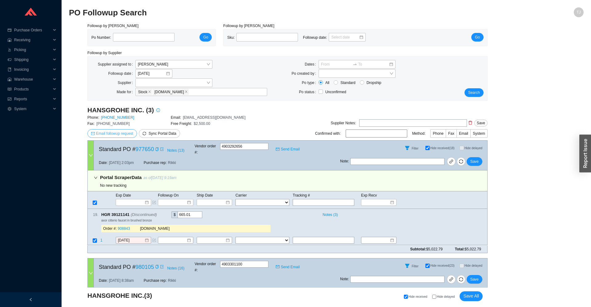
click at [97, 135] on span "Email followup request" at bounding box center [114, 133] width 37 height 6
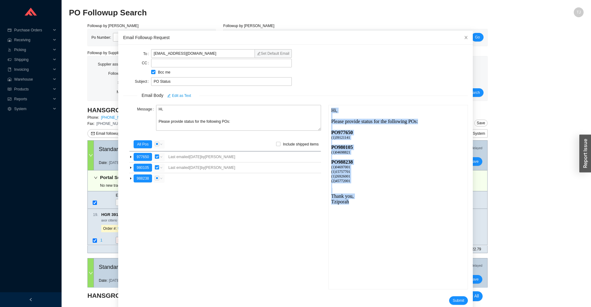
drag, startPoint x: 369, startPoint y: 213, endPoint x: 611, endPoint y: 241, distance: 243.7
click at [328, 105] on html "Hi, Please provide status for the following POs: PO 977650 ( 1 ) 39121141 PO 98…" at bounding box center [397, 197] width 139 height 184
click at [391, 163] on div "PO 988238" at bounding box center [398, 162] width 134 height 6
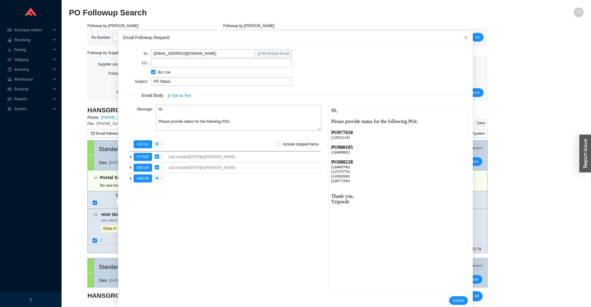
scroll to position [10, 0]
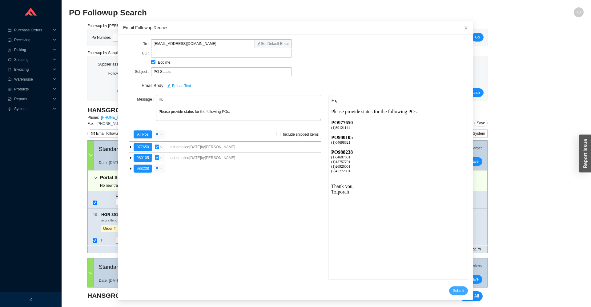
click at [456, 291] on span "Submit" at bounding box center [458, 291] width 11 height 6
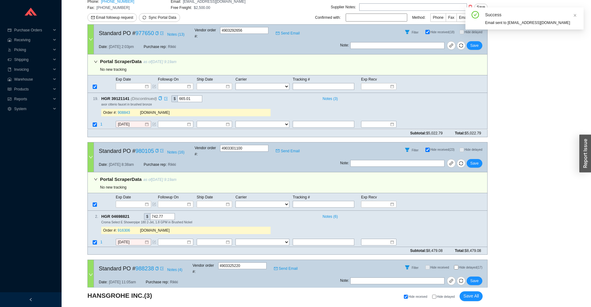
scroll to position [0, 0]
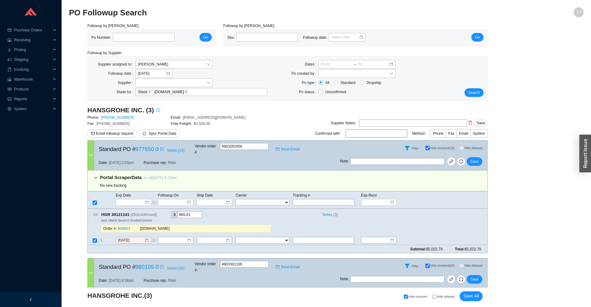
click at [451, 297] on span "Hide delayed" at bounding box center [446, 296] width 18 height 3
click at [436, 297] on input "Hide delayed" at bounding box center [434, 297] width 4 height 4
checkbox input "true"
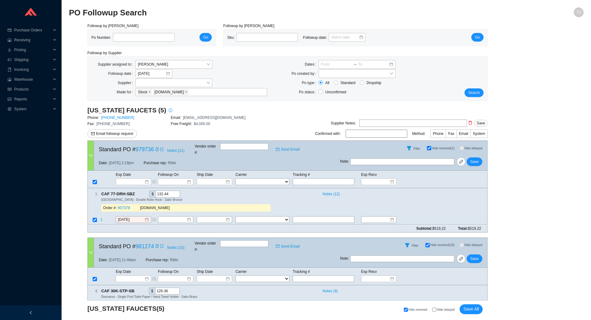
select select "2"
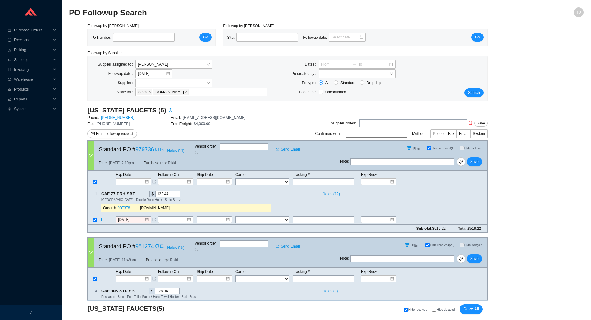
select select "2"
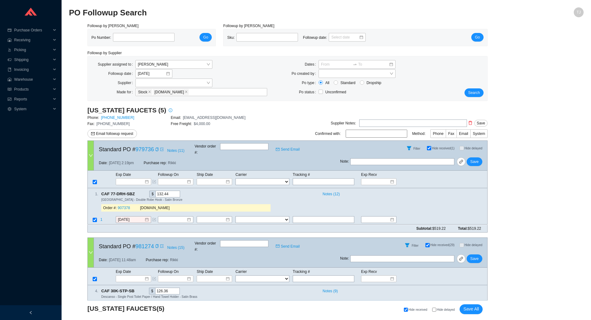
select select "2"
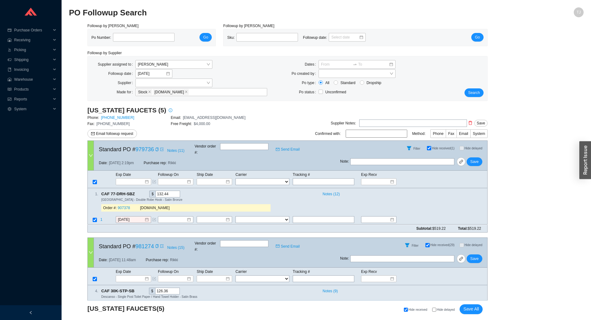
click at [452, 310] on span "Hide delayed" at bounding box center [446, 309] width 18 height 3
click at [436, 310] on input "Hide delayed" at bounding box center [434, 309] width 4 height 4
checkbox input "true"
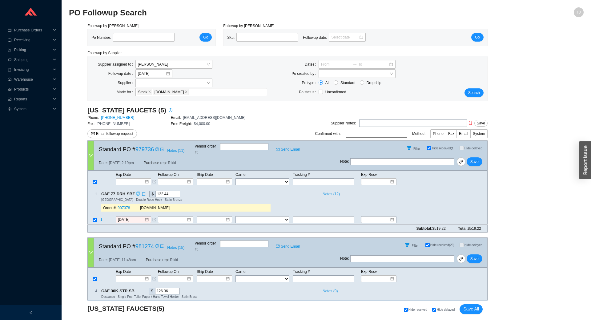
click at [139, 191] on div "Copy" at bounding box center [138, 193] width 4 height 7
click at [102, 217] on span "1" at bounding box center [101, 219] width 2 height 4
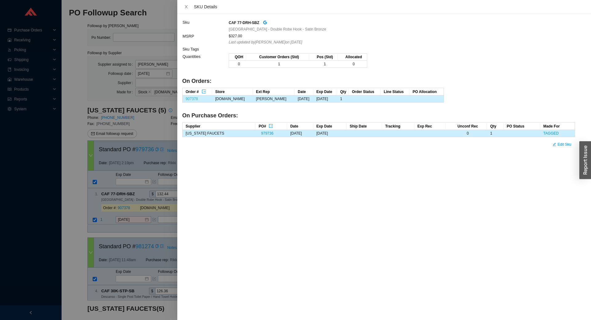
click at [188, 98] on link "907378" at bounding box center [191, 99] width 12 height 4
click at [138, 229] on div at bounding box center [295, 160] width 591 height 320
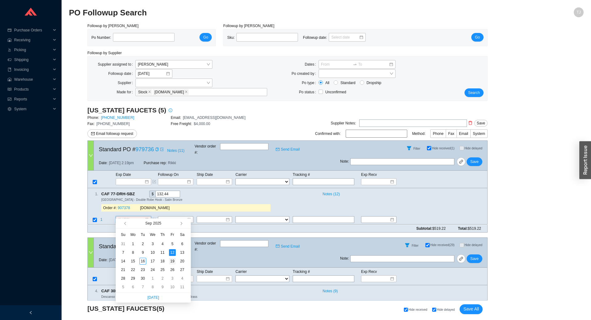
type input "9/19/2025"
click at [171, 259] on div "19" at bounding box center [172, 260] width 7 height 7
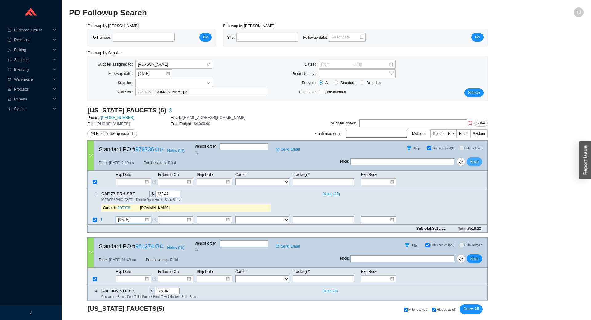
click at [476, 158] on span "Save" at bounding box center [474, 161] width 8 height 6
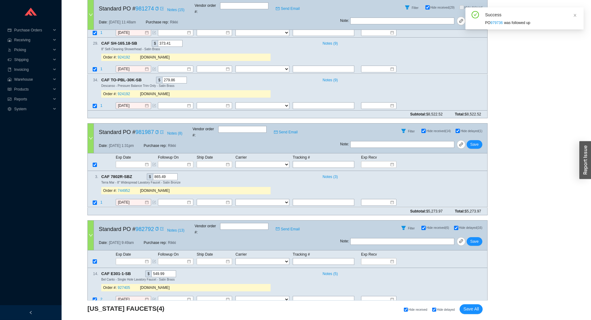
scroll to position [272, 0]
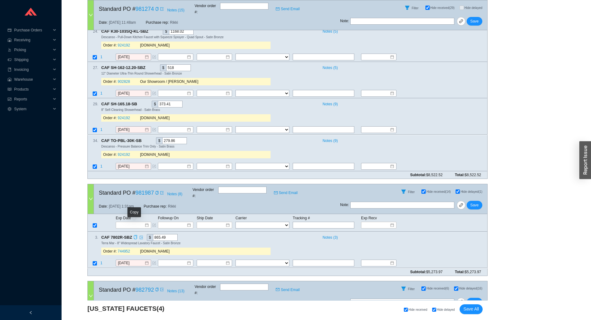
click at [135, 235] on icon "copy" at bounding box center [135, 237] width 3 height 4
click at [101, 261] on span "1" at bounding box center [101, 263] width 2 height 4
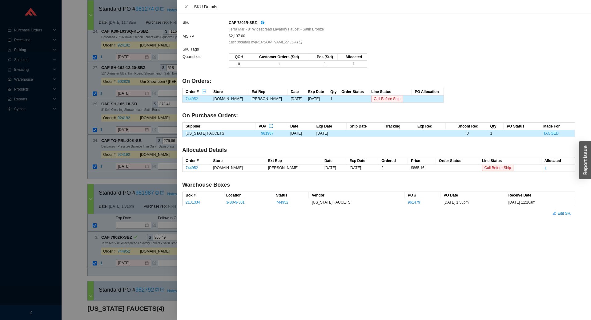
click at [193, 98] on link "744952" at bounding box center [191, 99] width 12 height 4
click at [126, 254] on div at bounding box center [295, 160] width 591 height 320
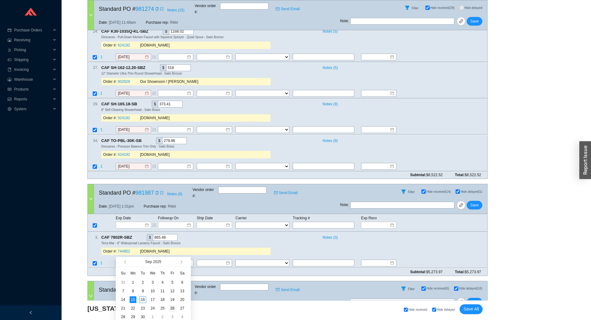
type input "9/26/2025"
click at [173, 309] on div "26" at bounding box center [172, 308] width 7 height 7
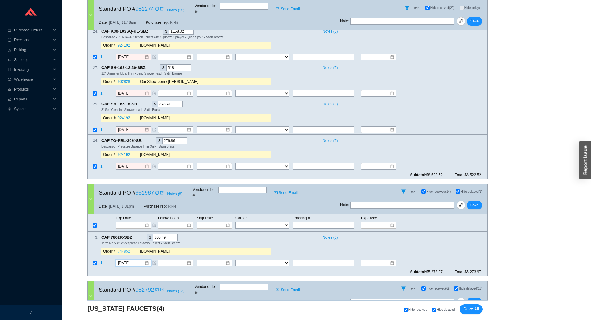
click at [124, 249] on link "744952" at bounding box center [124, 251] width 12 height 4
click at [479, 201] on button "Save" at bounding box center [474, 205] width 16 height 9
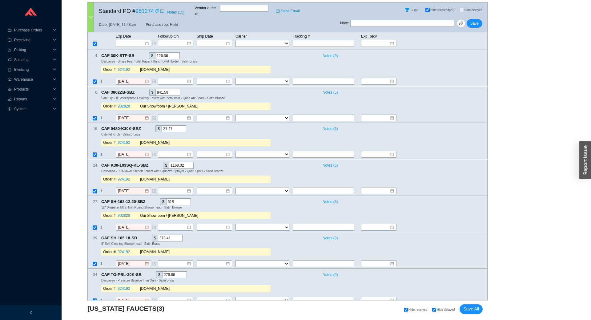
scroll to position [0, 0]
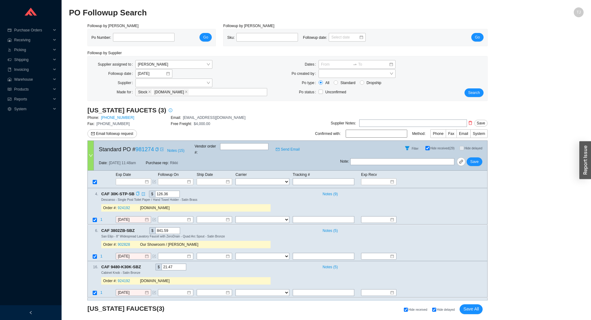
click at [136, 192] on icon "copy" at bounding box center [138, 194] width 4 height 4
click at [101, 217] on span "1" at bounding box center [101, 219] width 2 height 4
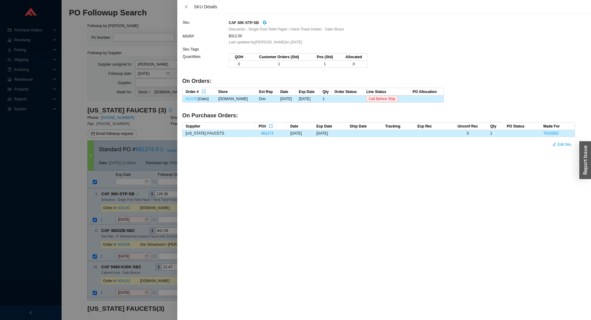
click at [193, 100] on link "924192" at bounding box center [191, 99] width 12 height 4
drag, startPoint x: 130, startPoint y: 201, endPoint x: 130, endPoint y: 208, distance: 6.5
click at [130, 205] on div at bounding box center [295, 160] width 591 height 320
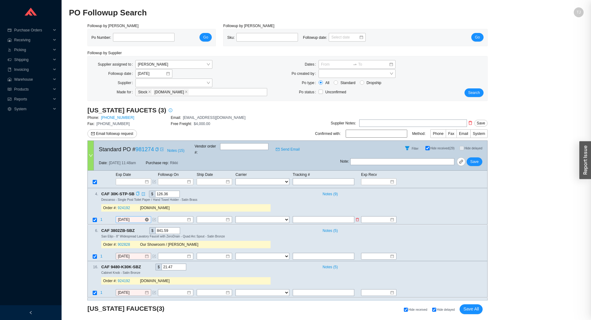
click at [129, 217] on input "9/12/2025" at bounding box center [131, 220] width 26 height 6
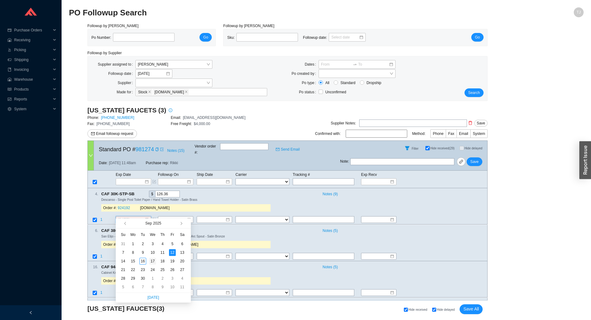
type input "9/17/2025"
click at [151, 261] on div "17" at bounding box center [152, 260] width 7 height 7
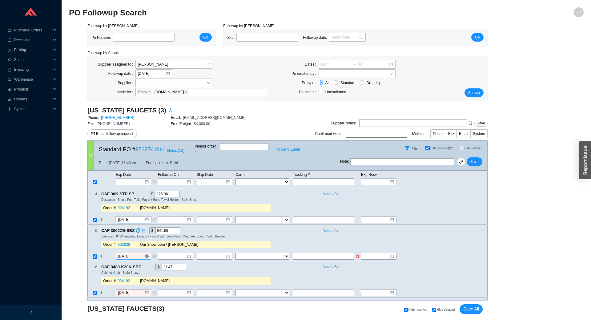
click at [124, 253] on input "9/12/2025" at bounding box center [131, 256] width 26 height 6
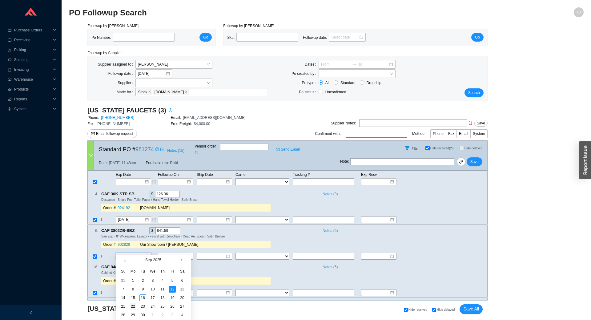
type input "9/22/2025"
click at [131, 306] on div "22" at bounding box center [133, 306] width 7 height 7
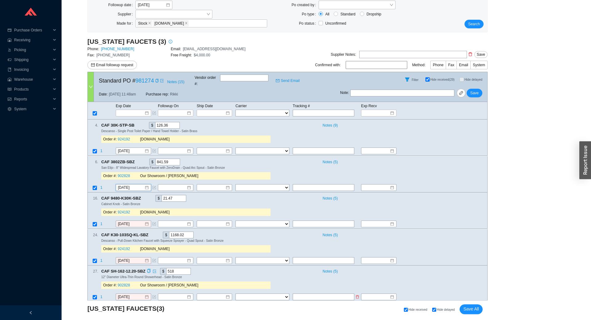
scroll to position [136, 0]
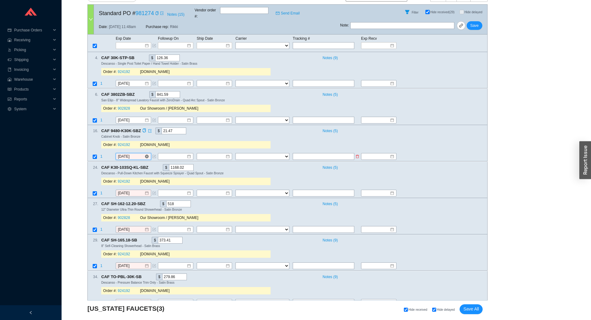
click at [129, 154] on input "9/12/2025" at bounding box center [131, 157] width 26 height 6
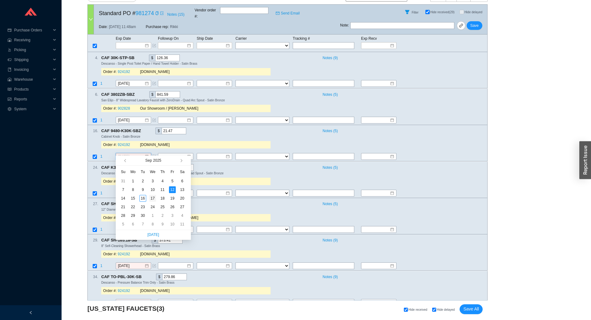
type input "9/17/2025"
click at [154, 198] on div "17" at bounding box center [152, 198] width 7 height 7
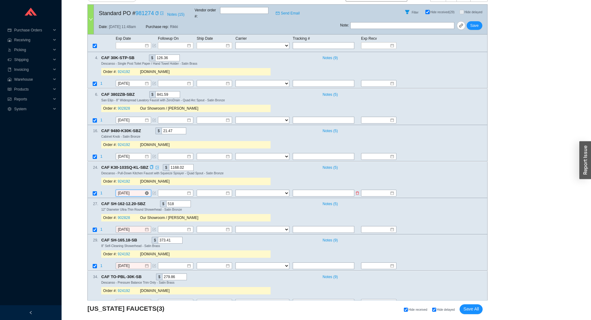
click at [134, 190] on input "9/12/2025" at bounding box center [131, 193] width 26 height 6
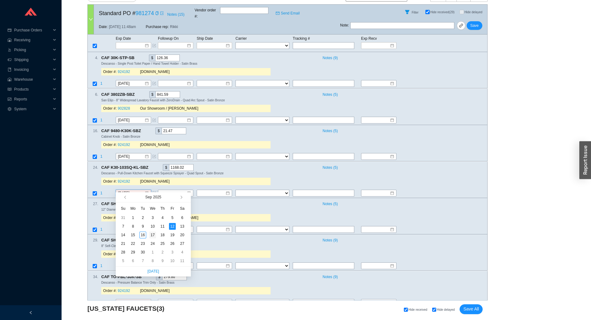
type input "9/17/2025"
click at [152, 235] on div "17" at bounding box center [152, 234] width 7 height 7
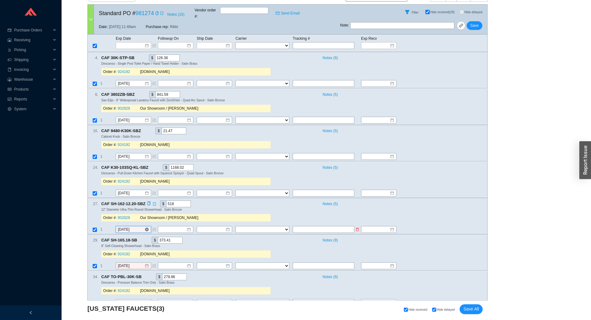
click at [138, 226] on input "9/12/2025" at bounding box center [131, 229] width 26 height 6
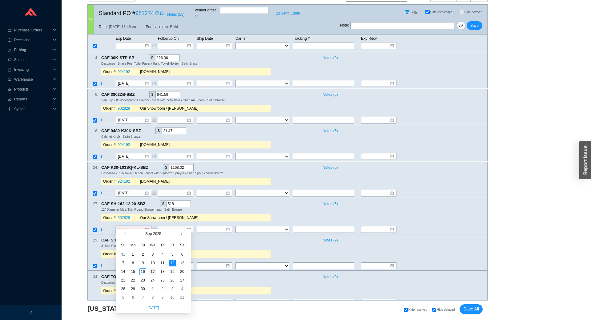
type input "9/17/2025"
click at [150, 271] on div "17" at bounding box center [152, 271] width 7 height 7
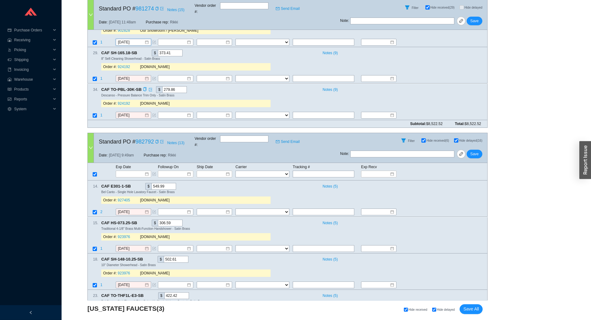
scroll to position [272, 0]
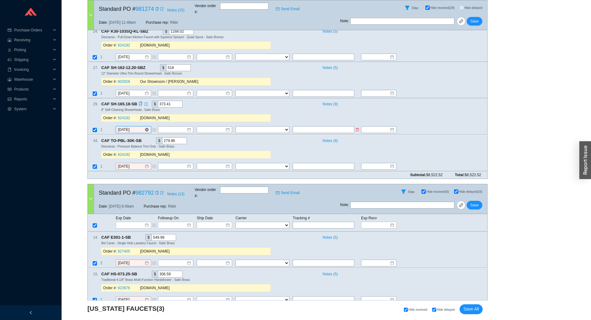
click at [130, 127] on input "9/12/2025" at bounding box center [131, 130] width 26 height 6
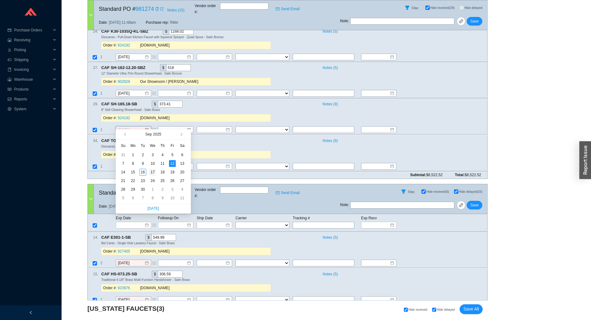
type input "9/17/2025"
click at [154, 173] on div "17" at bounding box center [152, 172] width 7 height 7
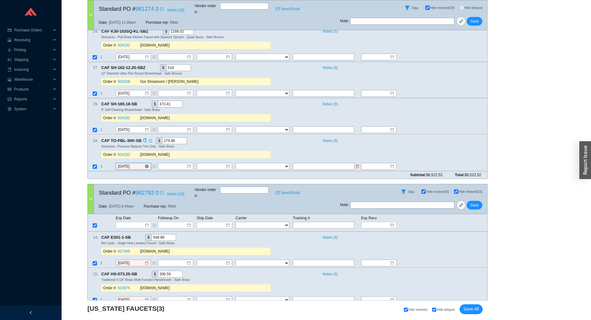
click at [132, 163] on input "9/12/2025" at bounding box center [131, 166] width 26 height 6
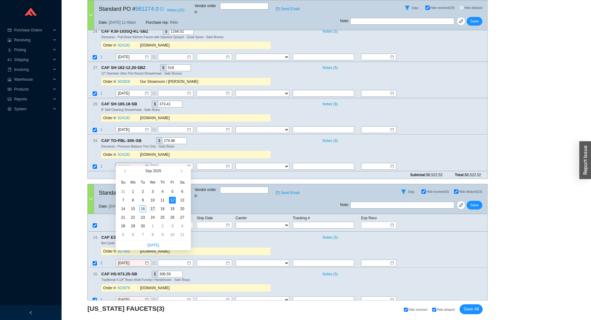
type input "9/17/2025"
click at [154, 208] on div "17" at bounding box center [152, 208] width 7 height 7
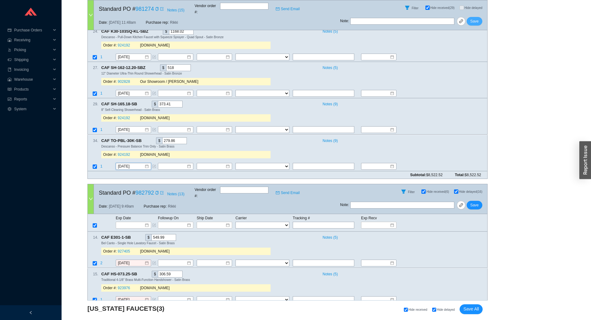
click at [476, 20] on button "Save" at bounding box center [474, 21] width 16 height 9
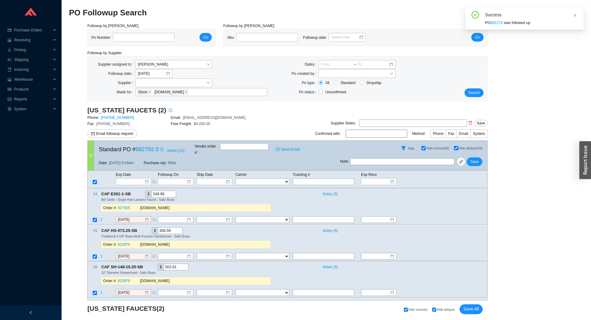
scroll to position [136, 0]
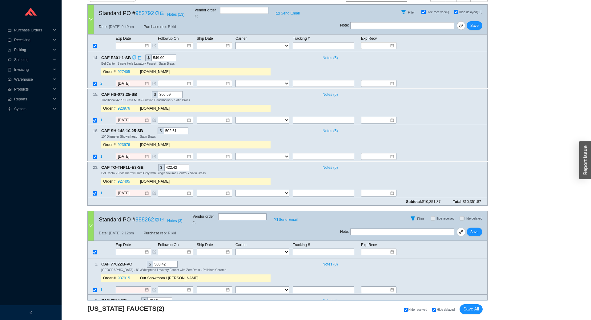
click at [133, 56] on icon "copy" at bounding box center [134, 58] width 4 height 4
click at [121, 70] on link "927405" at bounding box center [124, 72] width 12 height 4
click at [127, 81] on input "9/15/2025" at bounding box center [131, 84] width 26 height 6
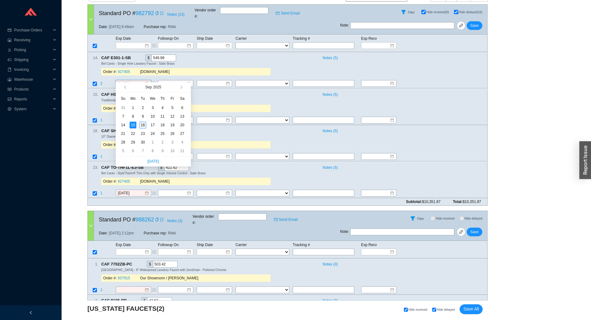
type input "[DATE]"
click at [145, 125] on div "16" at bounding box center [142, 125] width 7 height 7
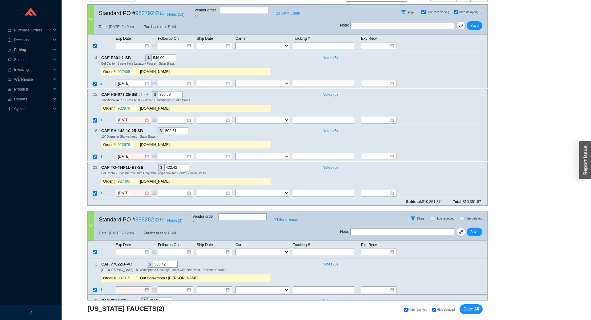
click at [139, 92] on icon "copy" at bounding box center [140, 94] width 3 height 4
click at [126, 106] on link "923976" at bounding box center [124, 108] width 12 height 4
click at [131, 117] on input "9/15/2025" at bounding box center [131, 120] width 26 height 6
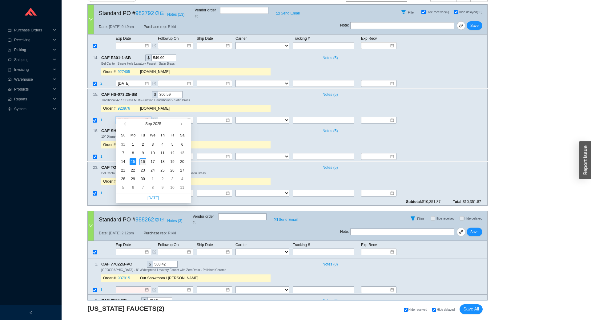
type input "[DATE]"
click at [142, 161] on div "16" at bounding box center [142, 161] width 7 height 7
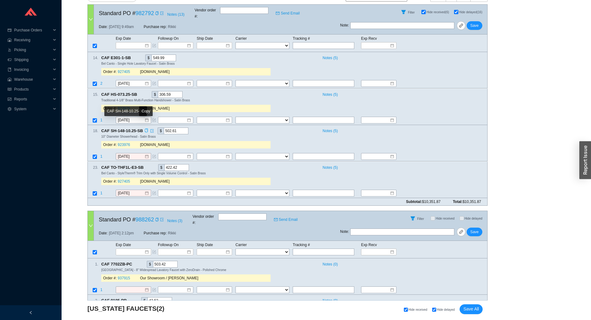
click at [147, 129] on icon "copy" at bounding box center [146, 131] width 4 height 4
click at [125, 143] on link "923976" at bounding box center [124, 145] width 12 height 4
click at [145, 165] on icon "copy" at bounding box center [147, 167] width 4 height 4
click at [133, 177] on div "Order #: 927405 QualityBath.com" at bounding box center [185, 180] width 169 height 7
click at [124, 179] on link "927405" at bounding box center [124, 181] width 12 height 4
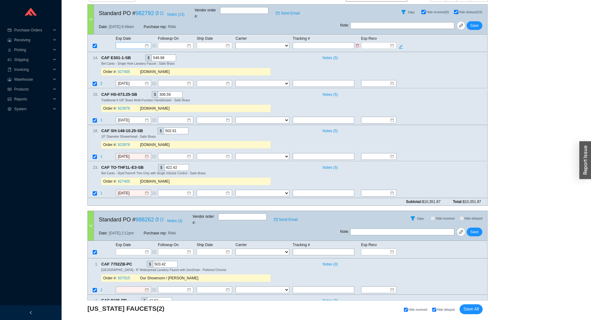
click at [131, 42] on input at bounding box center [131, 45] width 26 height 6
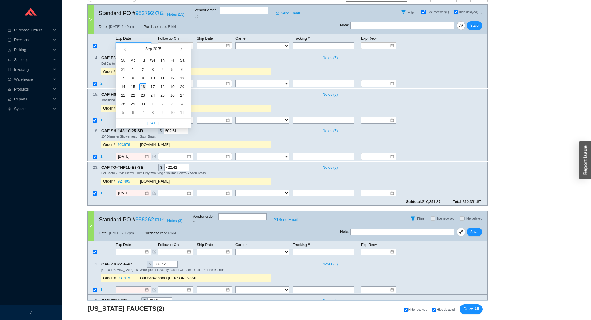
type input "[DATE]"
click at [142, 85] on div "16" at bounding box center [142, 86] width 7 height 7
type input "[DATE]"
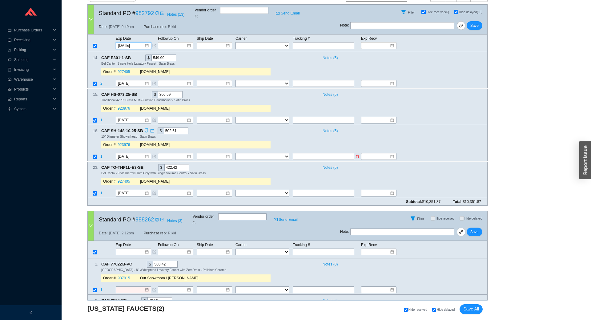
click at [154, 155] on icon "form" at bounding box center [154, 157] width 4 height 4
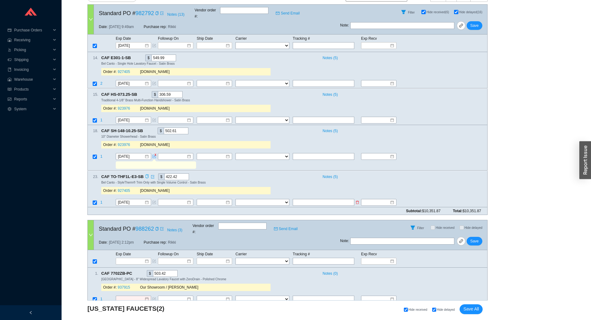
click at [151, 199] on div "[DATE]" at bounding box center [137, 202] width 42 height 7
click at [153, 201] on icon "form" at bounding box center [154, 202] width 3 height 3
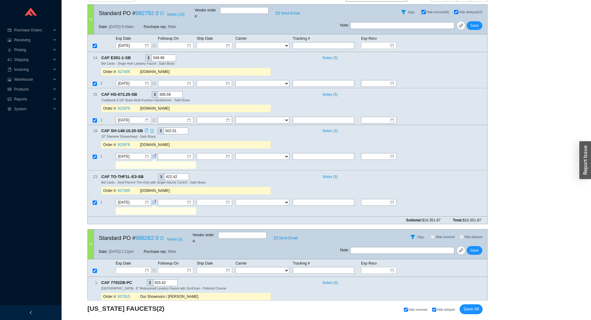
click at [153, 162] on input "text" at bounding box center [156, 165] width 78 height 7
drag, startPoint x: 147, startPoint y: 159, endPoint x: 89, endPoint y: 160, distance: 58.5
click at [117, 162] on input "End of month" at bounding box center [156, 165] width 78 height 7
type input "End of month"
click at [148, 207] on input "text" at bounding box center [156, 210] width 78 height 7
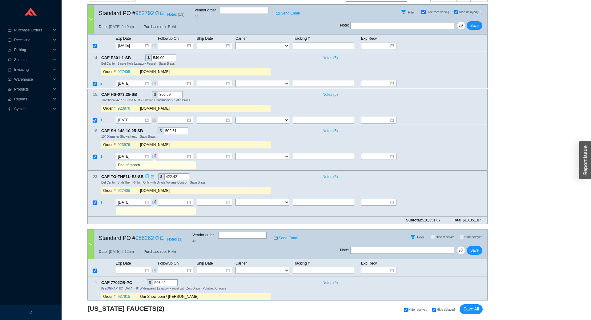
paste input "End of month"
type input "End of month"
click at [475, 22] on span "Save" at bounding box center [474, 25] width 8 height 6
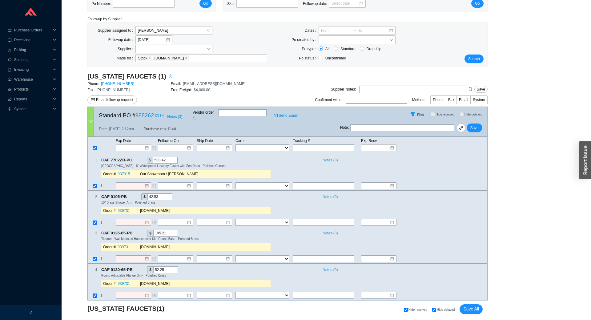
scroll to position [0, 0]
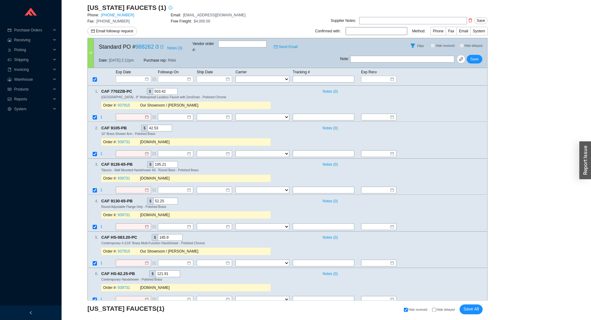
scroll to position [224, 0]
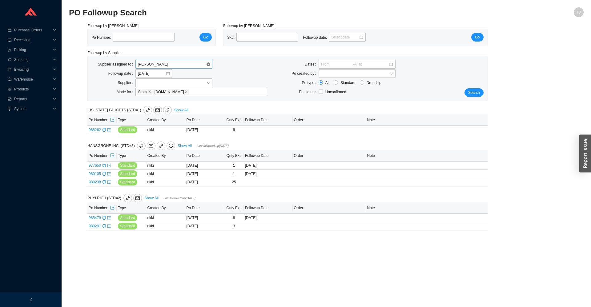
click at [147, 62] on span "[PERSON_NAME]" at bounding box center [174, 64] width 72 height 8
click at [147, 74] on div "Unassigned" at bounding box center [174, 76] width 72 height 6
click at [467, 94] on button "Search" at bounding box center [473, 92] width 19 height 9
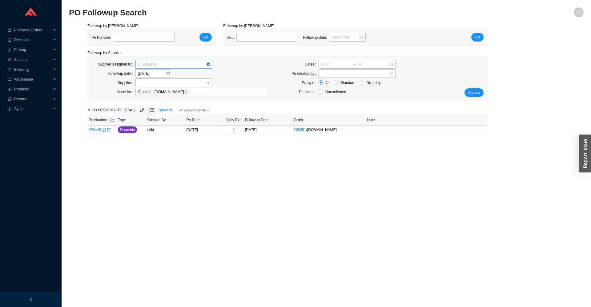
click at [167, 66] on span "Unassigned" at bounding box center [174, 64] width 72 height 8
type input "kin"
click at [211, 65] on div "Unassigned" at bounding box center [173, 64] width 77 height 9
click at [153, 84] on input "search" at bounding box center [172, 83] width 68 height 8
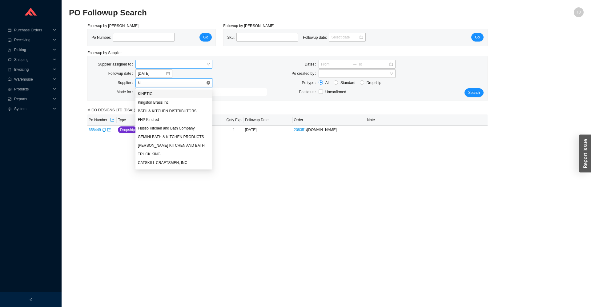
type input "kin"
click at [153, 102] on div "Kingston Brass Inc." at bounding box center [174, 103] width 72 height 6
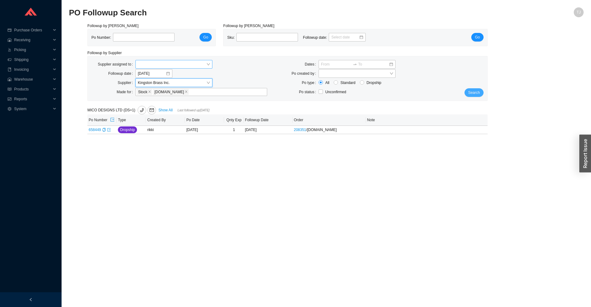
click at [480, 95] on button "Search" at bounding box center [473, 92] width 19 height 9
click at [109, 131] on icon "export" at bounding box center [109, 130] width 4 height 4
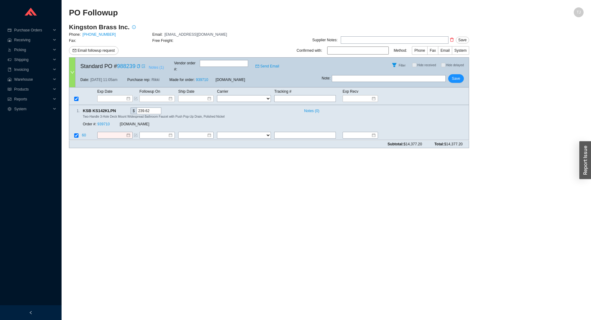
click at [156, 66] on span "Notes ( 1 )" at bounding box center [156, 67] width 15 height 6
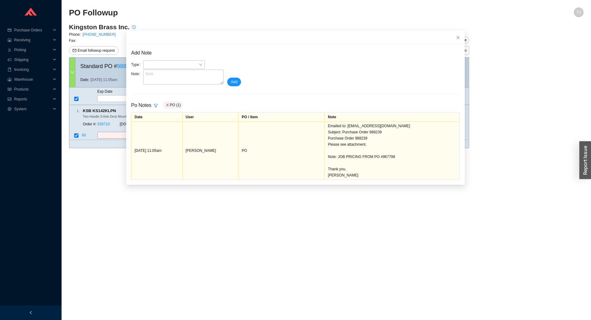
click at [244, 217] on main "PO Followup [PERSON_NAME] Brass Inc. Phone: [PHONE_NUMBER] Email: [EMAIL_ADDRES…" at bounding box center [326, 163] width 514 height 312
click at [457, 39] on icon "close" at bounding box center [457, 37] width 3 height 3
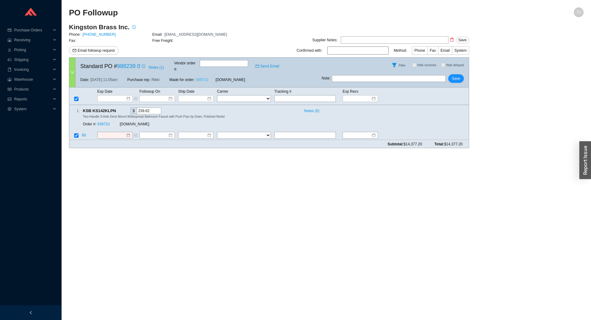
click at [205, 78] on link "939710" at bounding box center [202, 80] width 12 height 4
click at [149, 64] on span "Notes ( 1 )" at bounding box center [156, 67] width 15 height 6
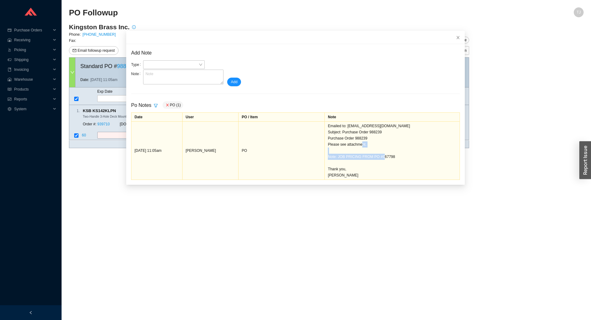
drag, startPoint x: 402, startPoint y: 160, endPoint x: 337, endPoint y: 160, distance: 64.9
click at [337, 160] on div "Emailed to: [EMAIL_ADDRESS][DOMAIN_NAME] Subject: Purchase Order 988239 Purchas…" at bounding box center [392, 150] width 129 height 55
click at [460, 37] on icon "close" at bounding box center [458, 37] width 4 height 4
